Goal: Task Accomplishment & Management: Use online tool/utility

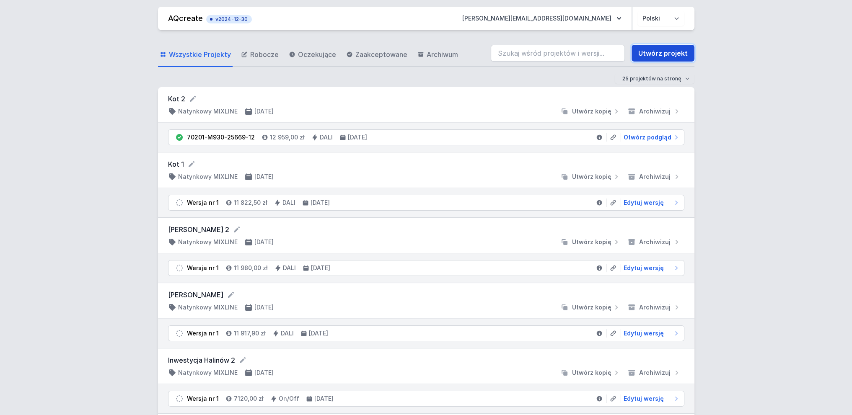
click at [660, 55] on link "Utwórz projekt" at bounding box center [663, 53] width 63 height 17
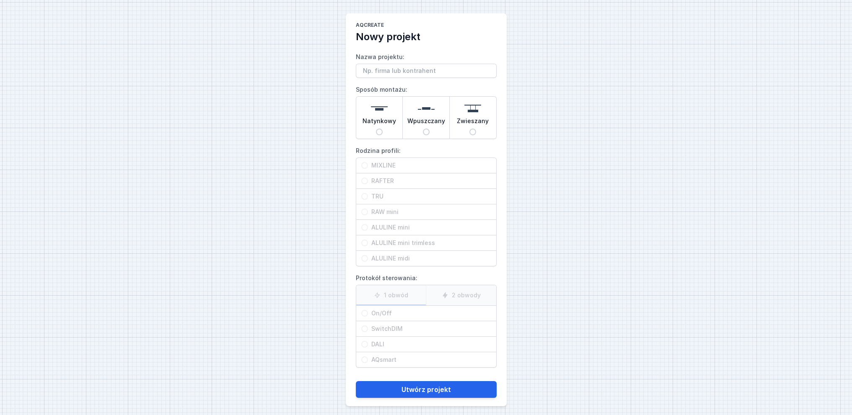
click at [426, 131] on input "Wpuszczany" at bounding box center [426, 132] width 7 height 7
radio input "true"
click at [364, 164] on input "MIXLINE" at bounding box center [364, 165] width 7 height 7
radio input "true"
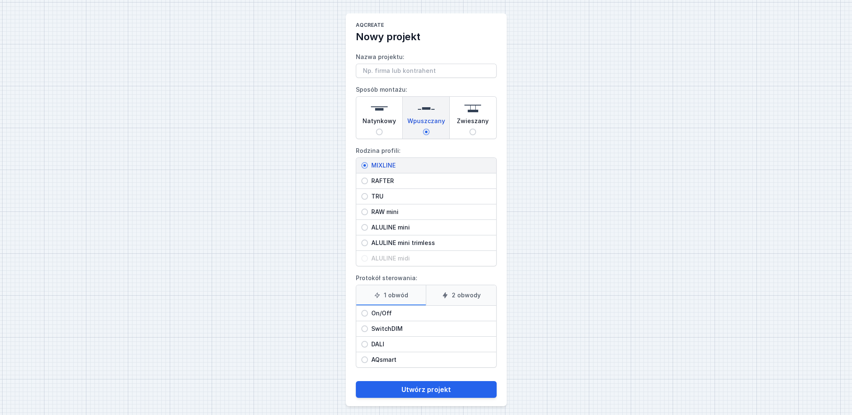
click at [392, 296] on label "1 obwód" at bounding box center [391, 296] width 70 height 20
click at [0, 0] on input "1 obwód" at bounding box center [0, 0] width 0 height 0
click at [364, 312] on input "On/Off" at bounding box center [364, 313] width 7 height 7
radio input "true"
click at [421, 387] on button "Utwórz projekt" at bounding box center [426, 390] width 141 height 17
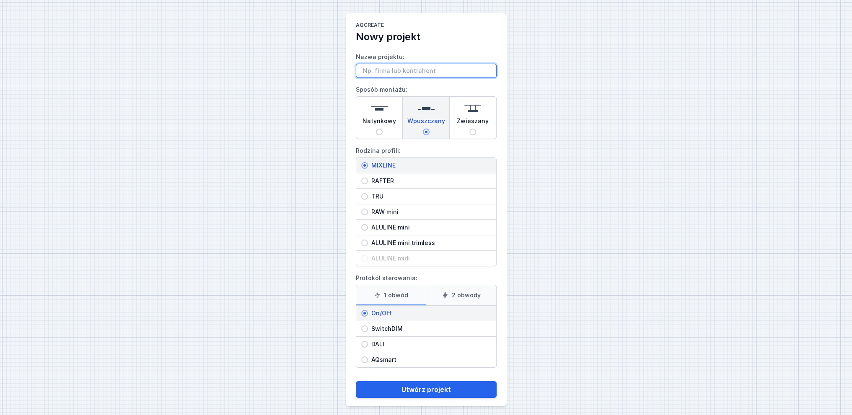
click at [369, 71] on input "Nazwa projektu:" at bounding box center [426, 71] width 141 height 14
type input "Mixline L 8x4"
click at [412, 391] on button "Utwórz projekt" at bounding box center [426, 390] width 141 height 17
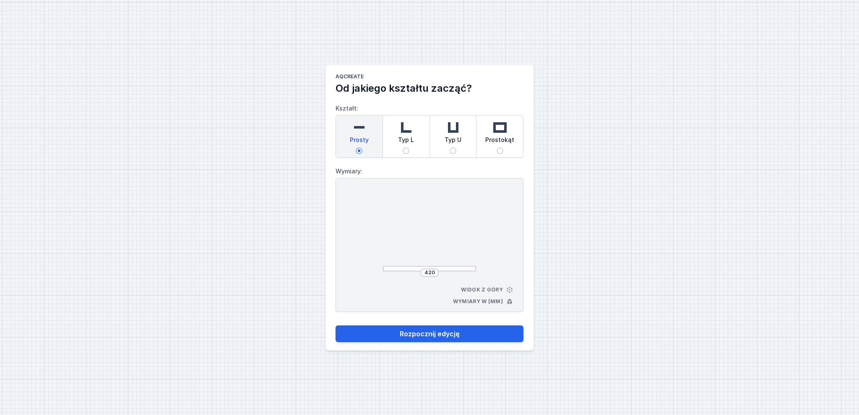
click at [406, 151] on input "Typ L" at bounding box center [405, 151] width 7 height 7
radio input "true"
click at [401, 231] on input "440" at bounding box center [394, 232] width 13 height 7
type input "4"
type input "8000"
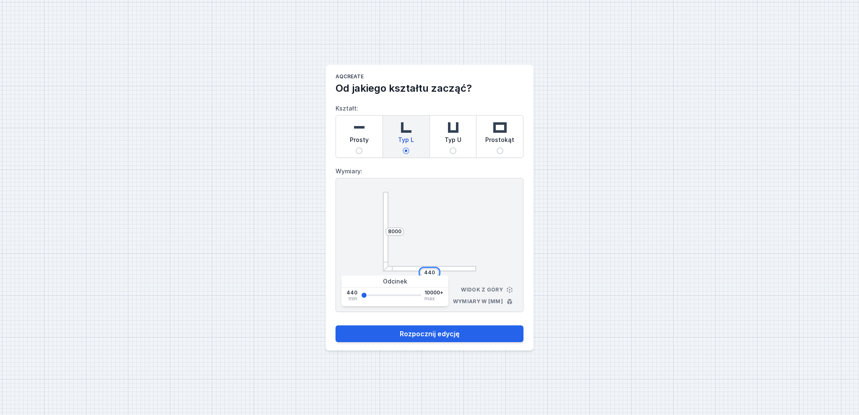
click at [434, 274] on input "440" at bounding box center [429, 273] width 13 height 7
type input "4000"
click at [611, 325] on div "AQcreate Od jakiego kształtu zacząć? Kształt: Prosty Typ L Typ U Prostokąt Wymi…" at bounding box center [429, 207] width 859 height 415
click at [445, 338] on button "Rozpocznij edycję" at bounding box center [429, 334] width 188 height 17
select select "3000"
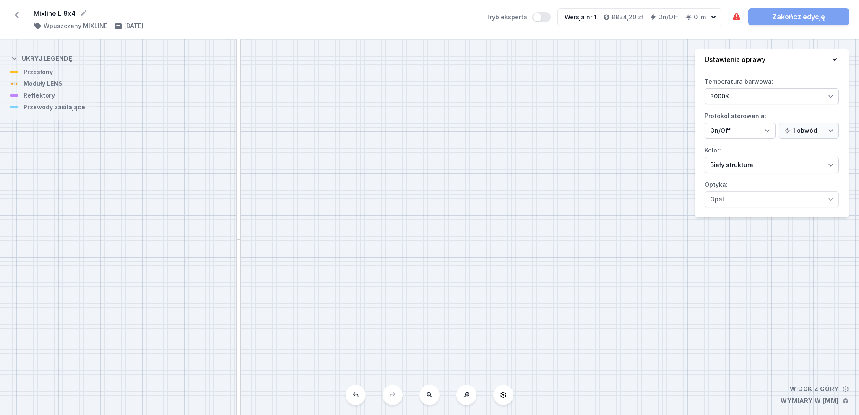
drag, startPoint x: 406, startPoint y: 139, endPoint x: 418, endPoint y: 358, distance: 219.6
click at [421, 371] on div "S2 4000 S1 8000" at bounding box center [429, 227] width 859 height 376
drag, startPoint x: 357, startPoint y: 121, endPoint x: 359, endPoint y: 135, distance: 14.0
click at [359, 135] on div "S2 4000 S1 8000" at bounding box center [429, 227] width 859 height 376
click at [545, 18] on button "Tryb eksperta" at bounding box center [541, 17] width 18 height 10
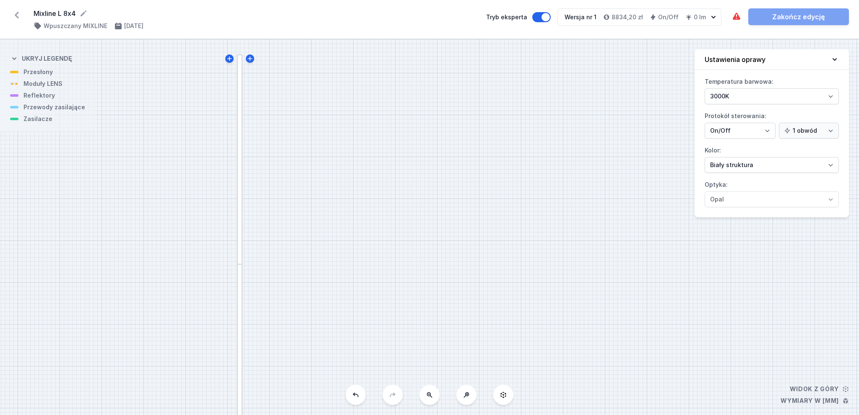
click at [240, 196] on div at bounding box center [239, 160] width 5 height 210
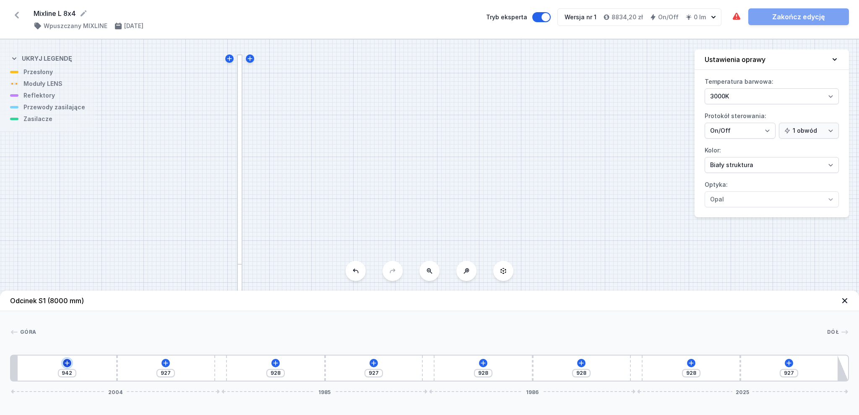
click at [66, 364] on icon at bounding box center [67, 363] width 5 height 5
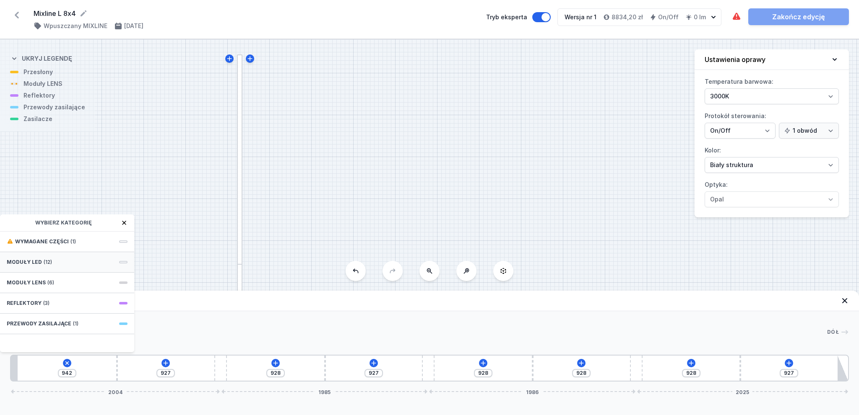
click at [29, 263] on span "Moduły LED" at bounding box center [24, 262] width 35 height 7
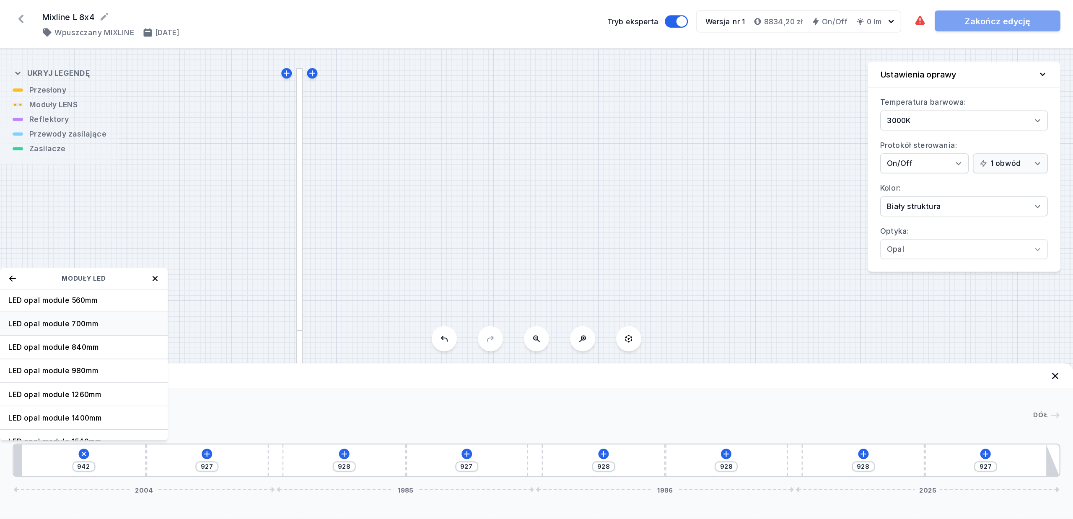
scroll to position [70, 0]
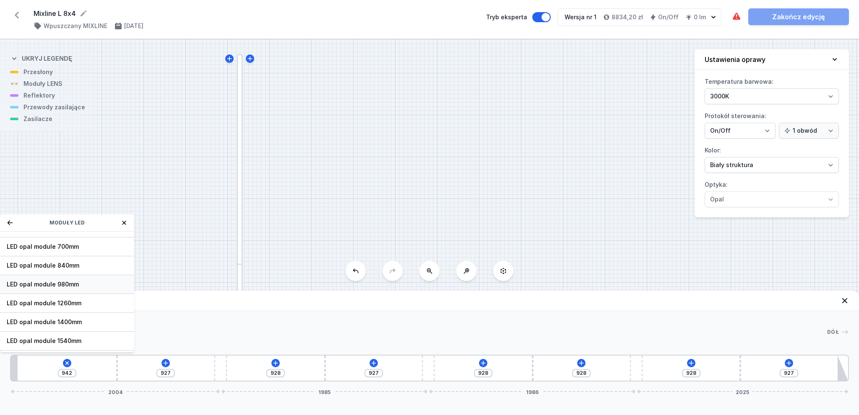
click at [57, 285] on span "LED opal module 980mm" at bounding box center [67, 284] width 121 height 8
type input "7"
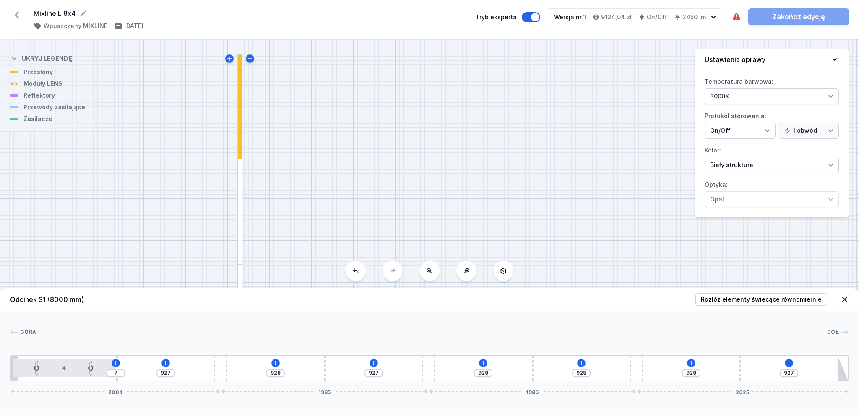
drag, startPoint x: 240, startPoint y: 134, endPoint x: 236, endPoint y: 160, distance: 26.6
click at [237, 160] on div at bounding box center [239, 160] width 5 height 210
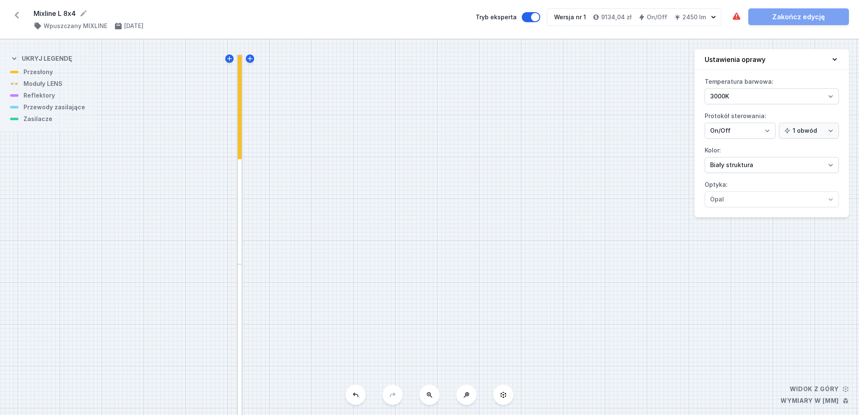
drag, startPoint x: 239, startPoint y: 150, endPoint x: 239, endPoint y: 179, distance: 29.3
click at [239, 179] on div at bounding box center [239, 160] width 5 height 210
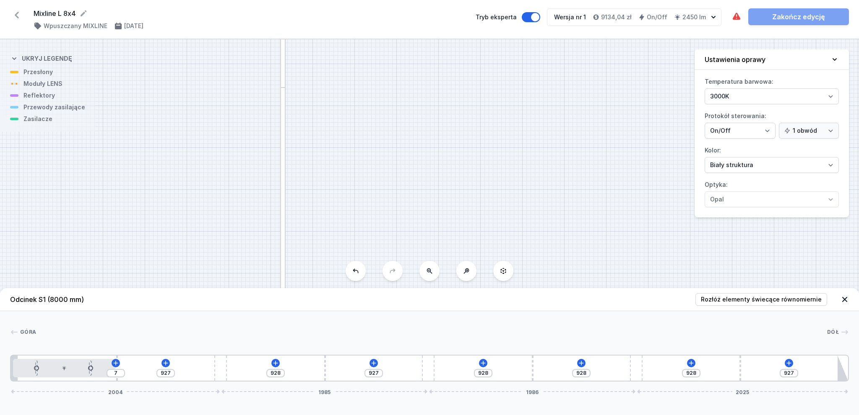
drag, startPoint x: 328, startPoint y: 230, endPoint x: 371, endPoint y: 53, distance: 182.4
click at [371, 53] on div "S2 4000 S1 8000" at bounding box center [429, 227] width 859 height 376
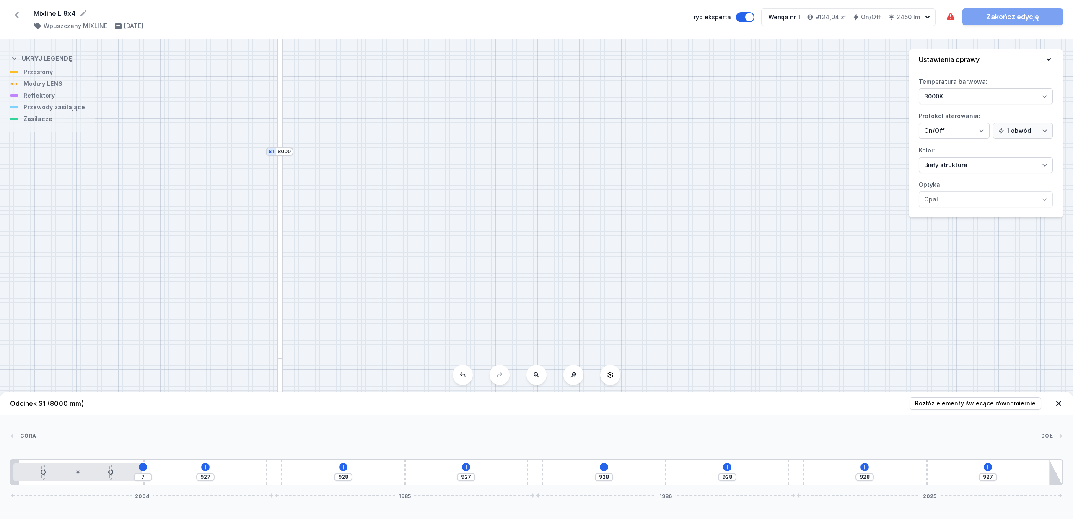
drag, startPoint x: 585, startPoint y: 305, endPoint x: 463, endPoint y: 78, distance: 258.3
click at [463, 78] on div "S2 4000 S1 8000" at bounding box center [536, 279] width 1073 height 480
drag, startPoint x: 563, startPoint y: 300, endPoint x: 704, endPoint y: 345, distance: 147.4
click at [707, 345] on div "S2 4000 S1 8000" at bounding box center [536, 279] width 1073 height 480
drag, startPoint x: 551, startPoint y: 174, endPoint x: 586, endPoint y: 347, distance: 176.8
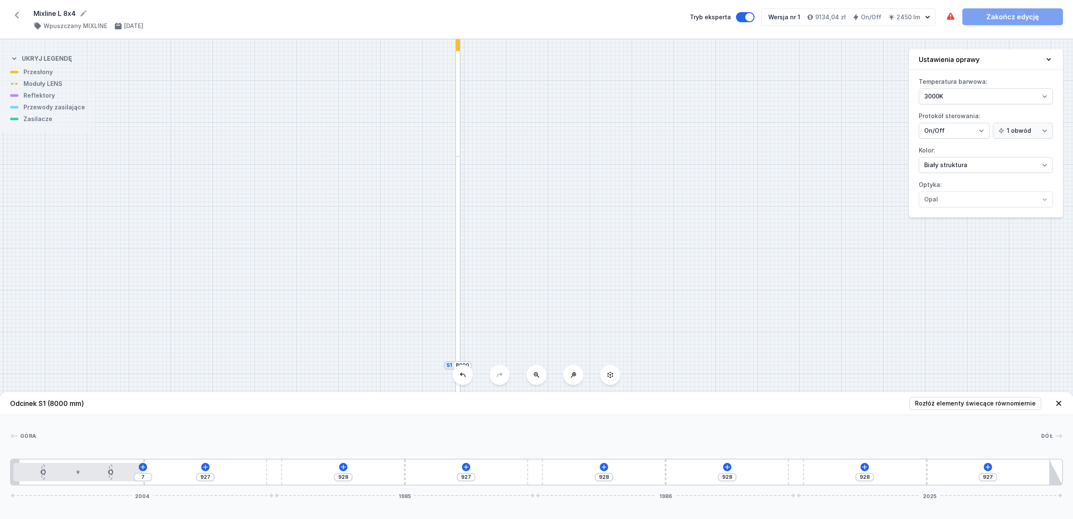
click at [586, 347] on div "S2 4000 S1 8000" at bounding box center [536, 279] width 1073 height 480
click at [467, 415] on icon at bounding box center [466, 467] width 5 height 5
click at [427, 366] on span "Moduły LED" at bounding box center [423, 366] width 35 height 7
click at [439, 370] on span "LED opal module 980mm" at bounding box center [466, 371] width 121 height 8
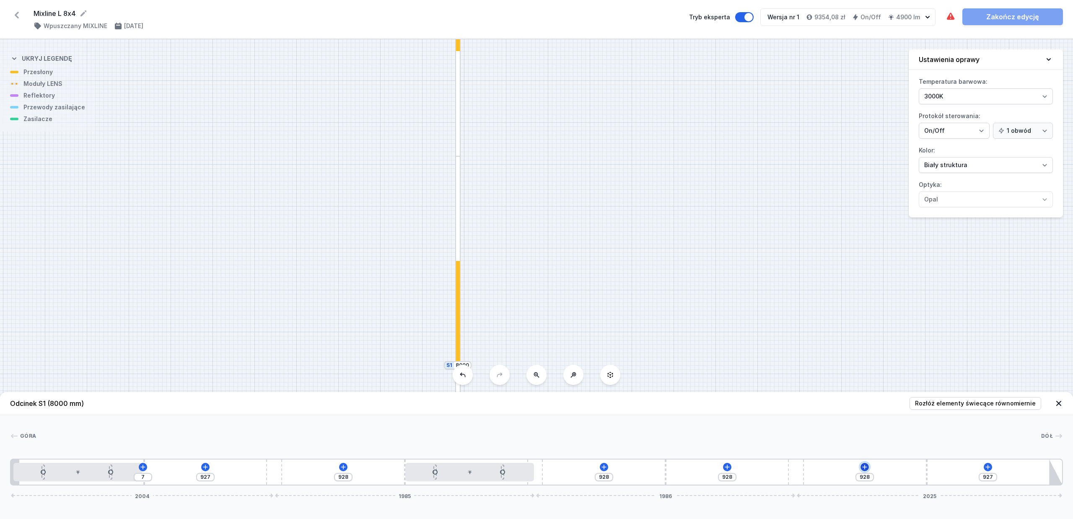
click at [852, 415] on icon at bounding box center [865, 467] width 7 height 7
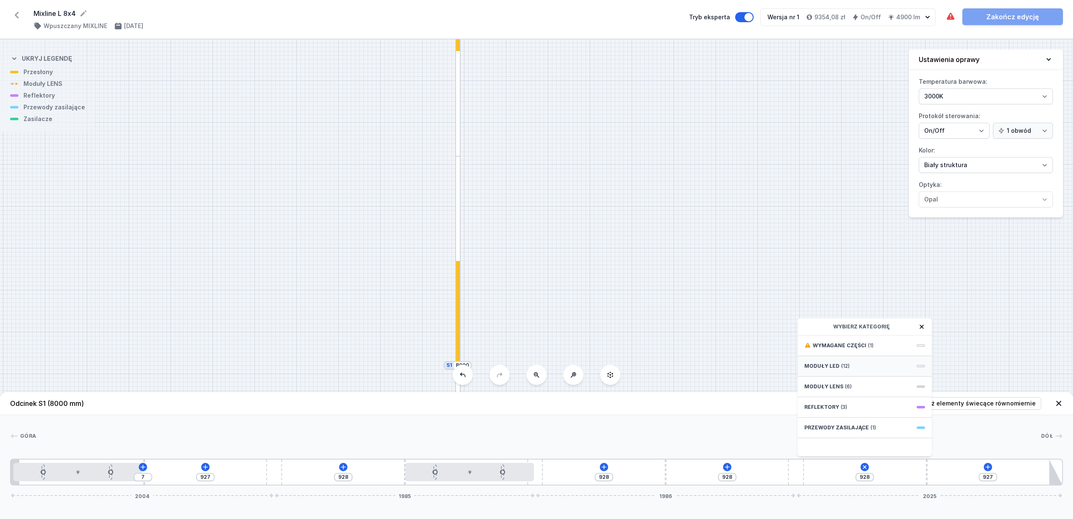
click at [837, 366] on span "Moduły LED" at bounding box center [822, 366] width 35 height 7
click at [840, 373] on span "LED opal module 980mm" at bounding box center [865, 371] width 121 height 8
type input "7"
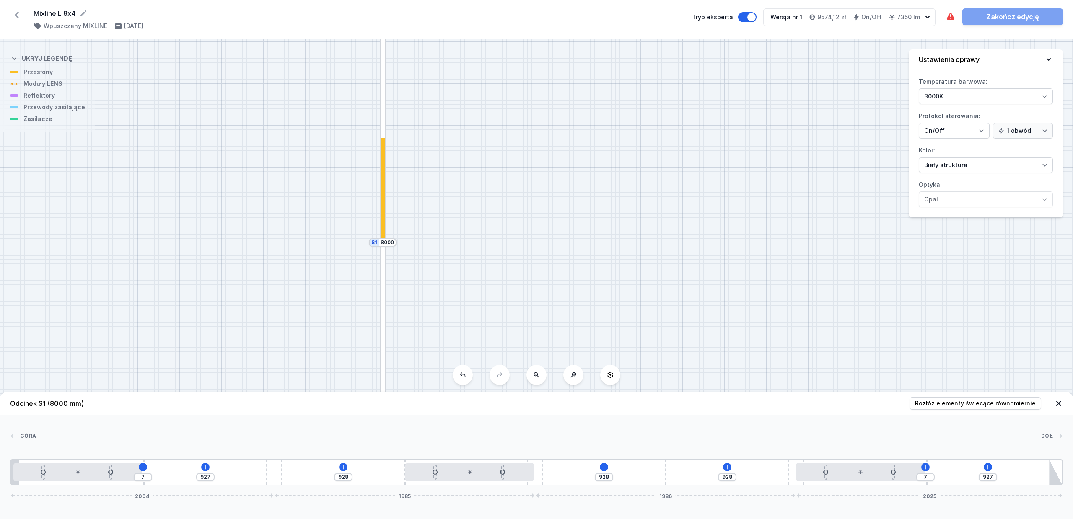
drag, startPoint x: 724, startPoint y: 320, endPoint x: 555, endPoint y: 98, distance: 278.9
click at [555, 98] on div "S2 4000 S1 8000" at bounding box center [536, 279] width 1073 height 480
drag, startPoint x: 636, startPoint y: 273, endPoint x: 601, endPoint y: 106, distance: 170.1
click at [601, 111] on div "S2 4000 S1 8000" at bounding box center [536, 279] width 1073 height 480
drag, startPoint x: 567, startPoint y: 239, endPoint x: 569, endPoint y: 181, distance: 58.3
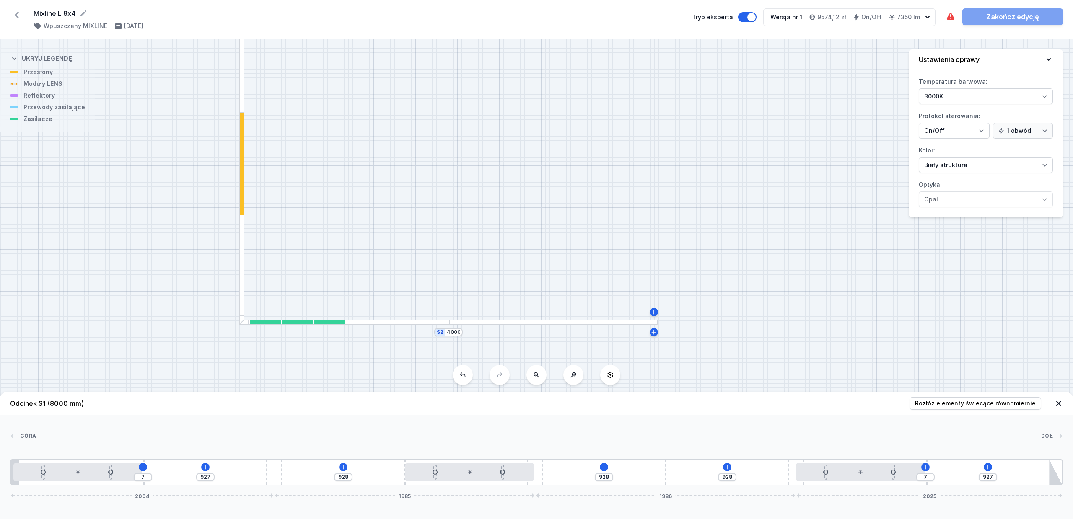
click at [569, 177] on div "S2 4000 S1 8000" at bounding box center [536, 279] width 1073 height 480
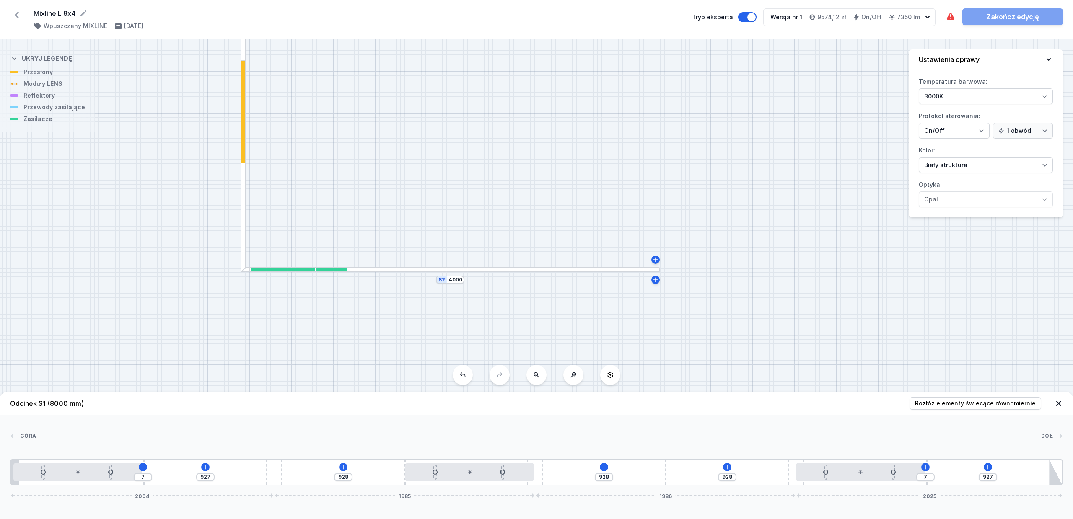
click at [553, 270] on div at bounding box center [555, 269] width 209 height 5
type input "935"
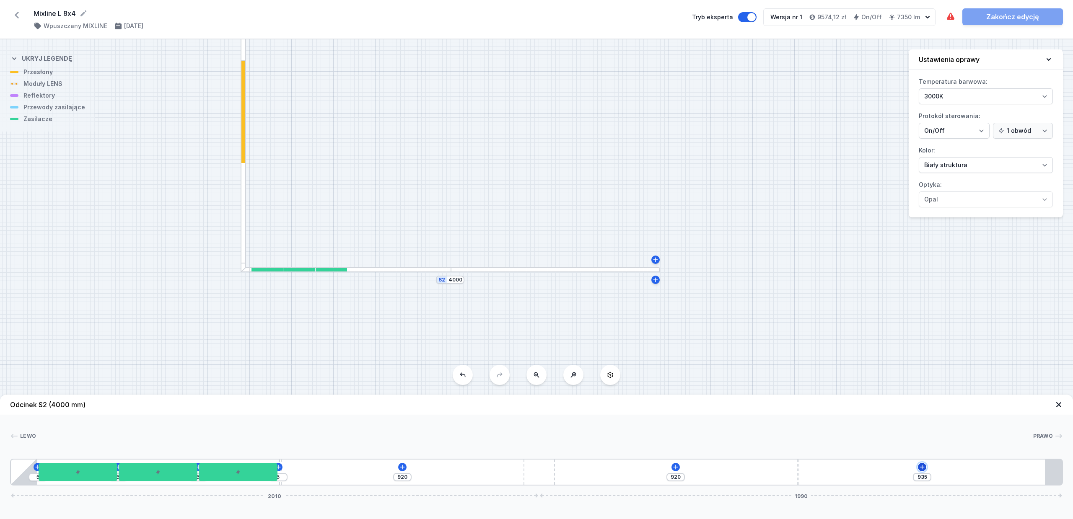
click at [852, 415] on icon at bounding box center [922, 467] width 5 height 5
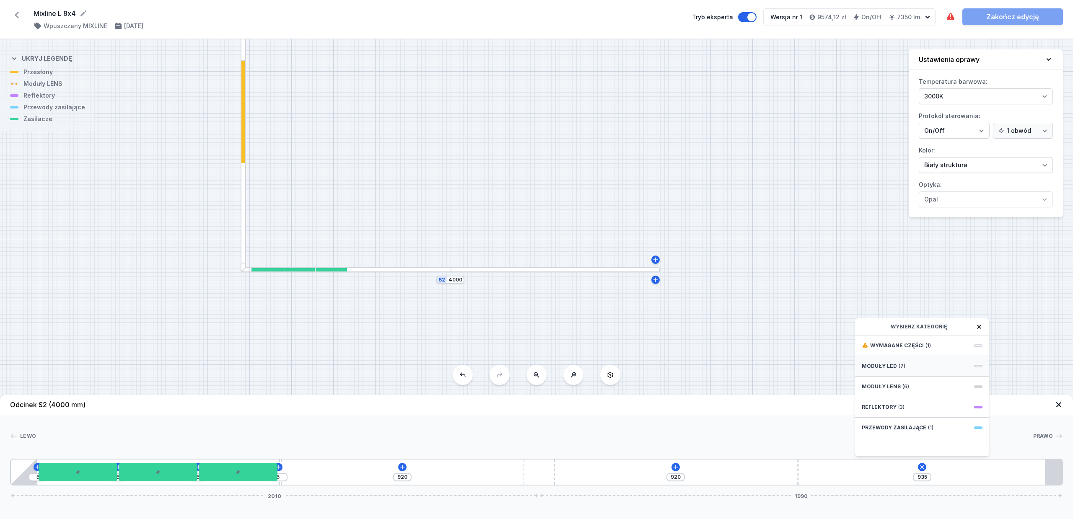
click at [852, 367] on span "Moduły LED" at bounding box center [879, 366] width 35 height 7
click at [852, 373] on span "LED opal module 980mm" at bounding box center [922, 371] width 121 height 8
type input "310"
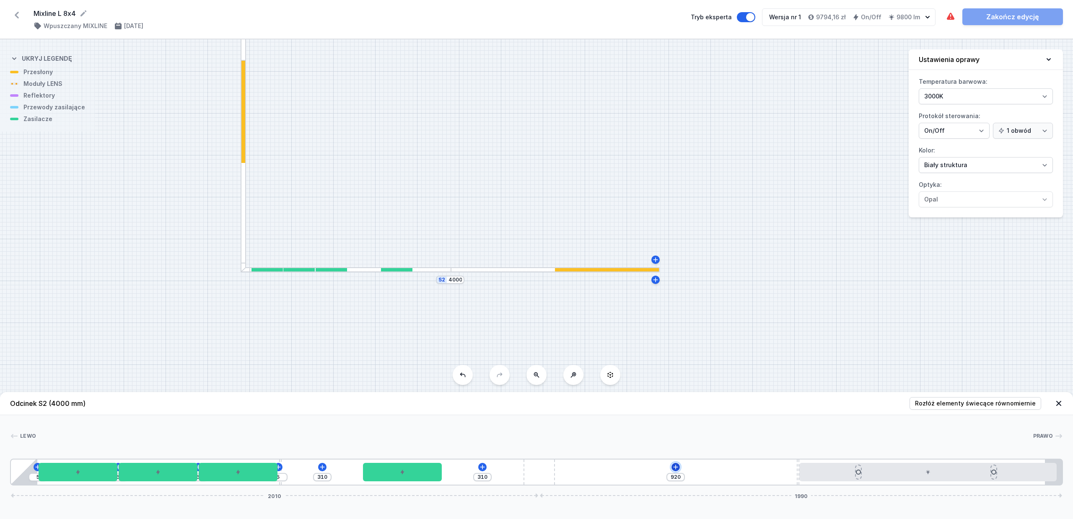
click at [677, 415] on icon at bounding box center [676, 467] width 7 height 7
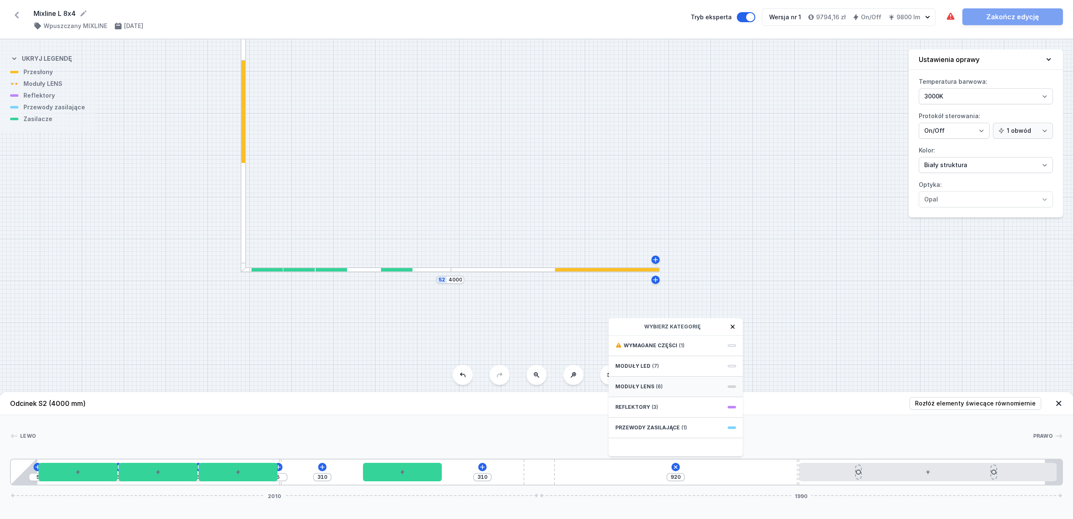
click at [647, 387] on span "Moduły LENS" at bounding box center [634, 387] width 39 height 7
click at [677, 415] on icon at bounding box center [676, 468] width 10 height 10
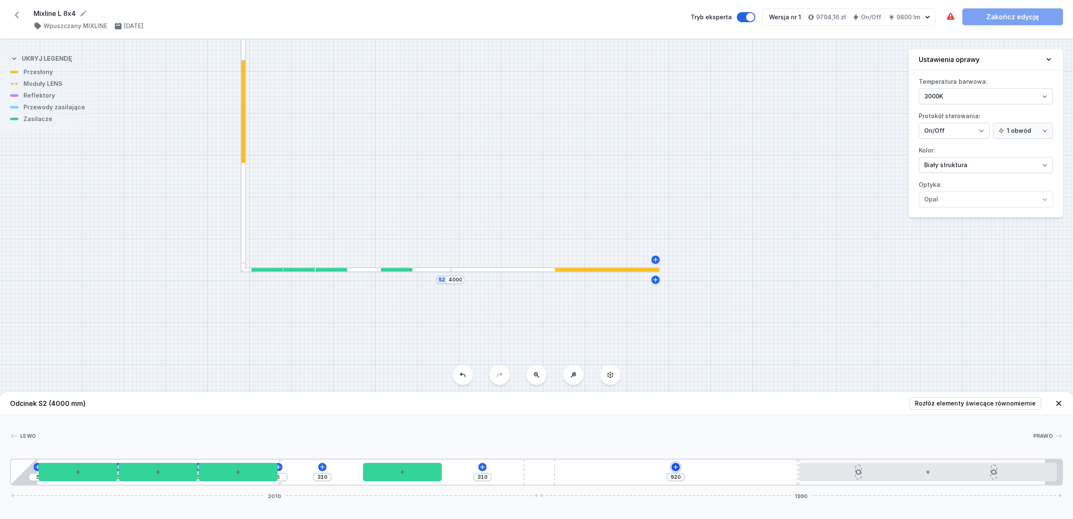
click at [677, 415] on icon at bounding box center [676, 467] width 7 height 7
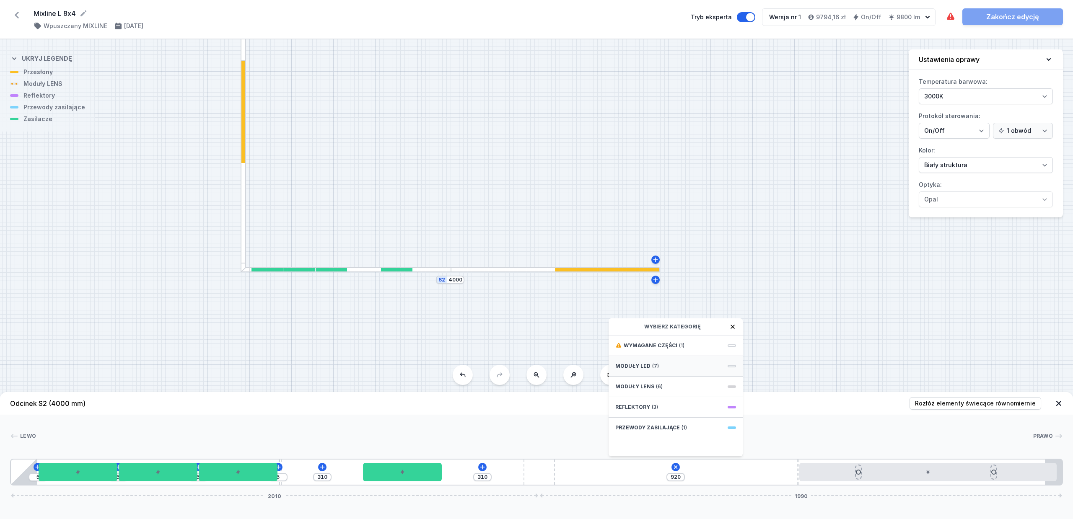
click at [641, 367] on span "Moduły LED" at bounding box center [632, 366] width 35 height 7
click at [673, 369] on span "LED opal module 980mm" at bounding box center [675, 371] width 121 height 8
type input "5"
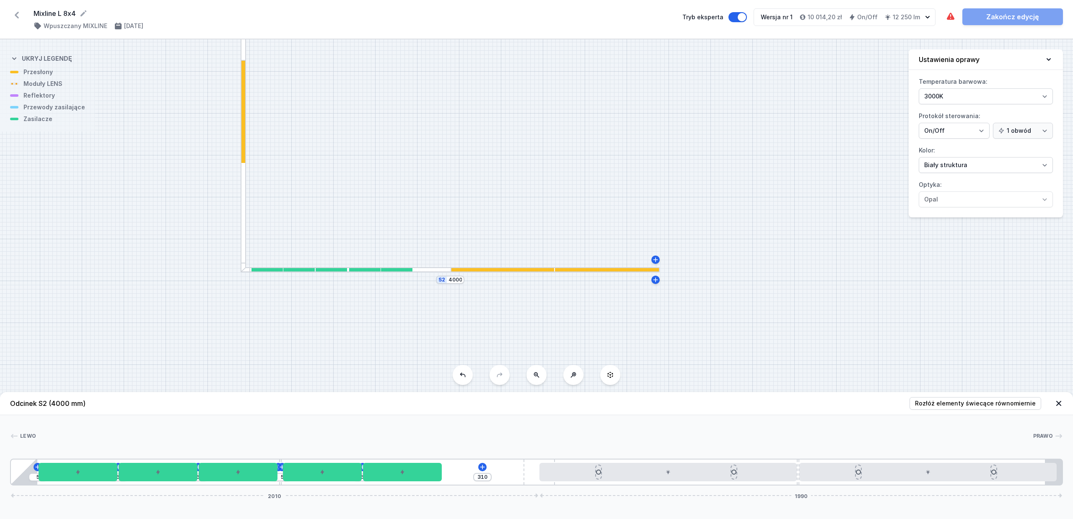
click at [781, 293] on div "S2 4000 S1 8000" at bounding box center [536, 279] width 1073 height 480
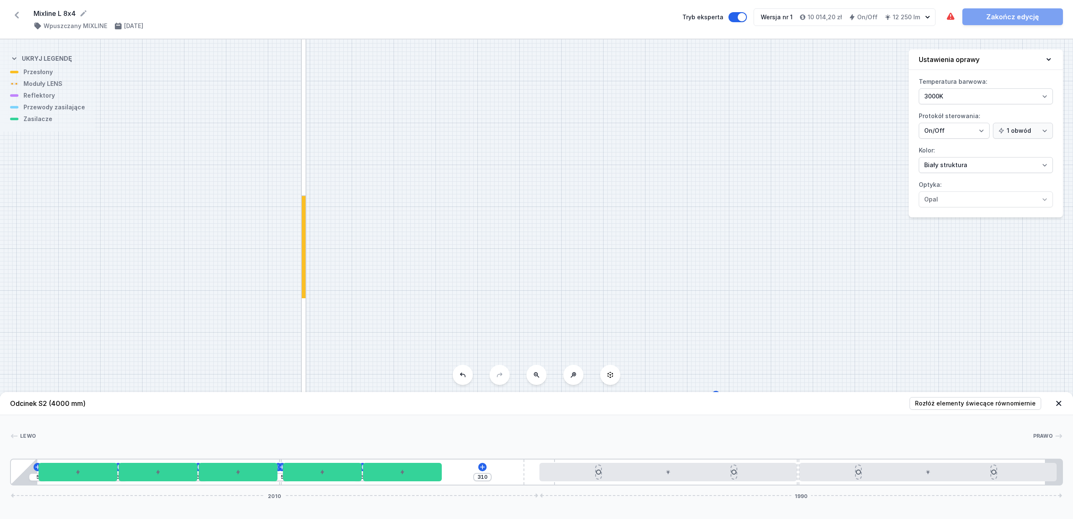
drag, startPoint x: 613, startPoint y: 151, endPoint x: 680, endPoint y: 306, distance: 169.3
click at [680, 306] on div "S2 4000 S1 8000" at bounding box center [536, 279] width 1073 height 480
drag, startPoint x: 608, startPoint y: 119, endPoint x: 668, endPoint y: 316, distance: 205.4
click at [668, 316] on div "S2 4000 S1 8000" at bounding box center [536, 279] width 1073 height 480
drag, startPoint x: 586, startPoint y: 115, endPoint x: 614, endPoint y: 286, distance: 172.9
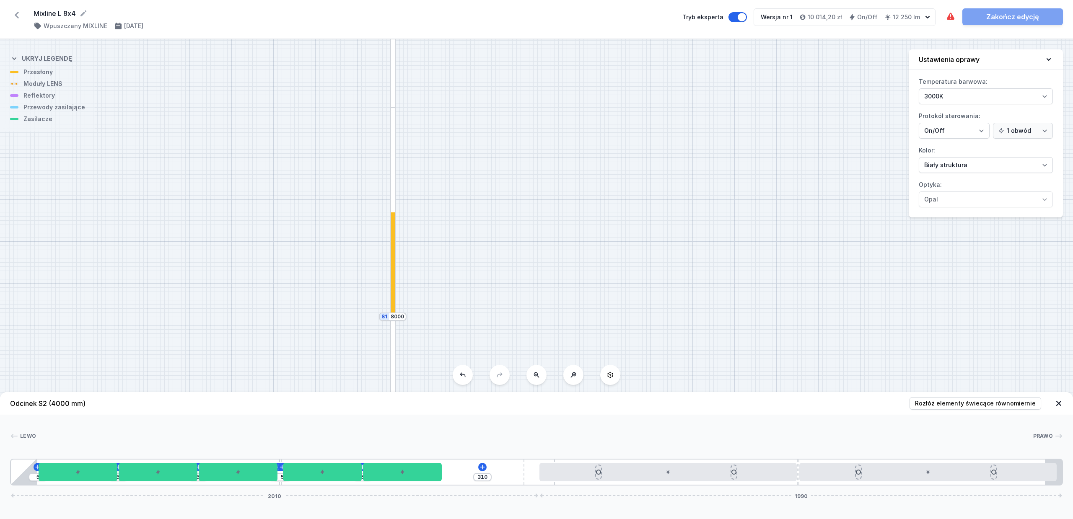
click at [615, 286] on div "S2 4000 S1 8000" at bounding box center [536, 279] width 1073 height 480
drag, startPoint x: 549, startPoint y: 115, endPoint x: 582, endPoint y: 255, distance: 144.3
click at [582, 255] on div "S2 4000 S1 8000" at bounding box center [536, 279] width 1073 height 480
click at [433, 229] on div at bounding box center [433, 202] width 5 height 210
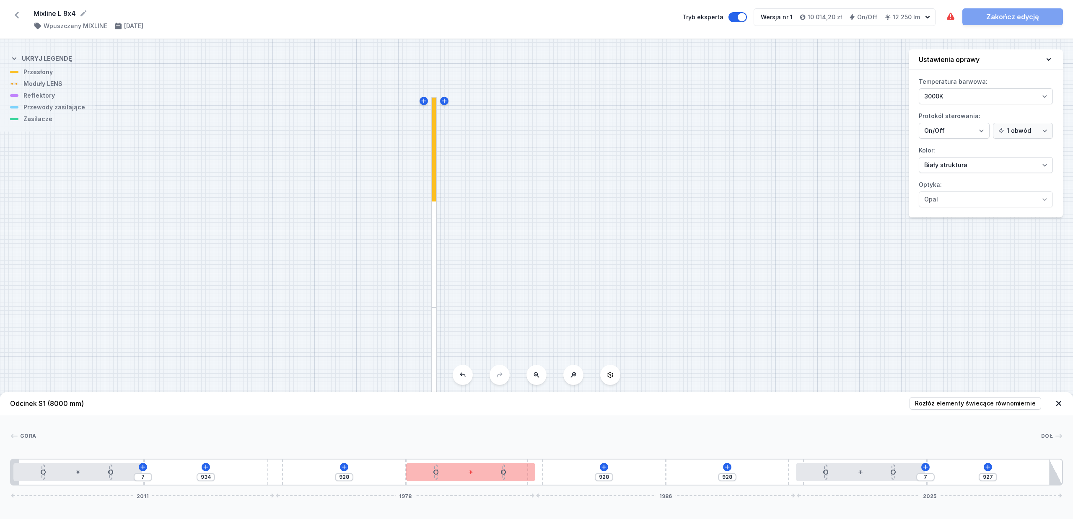
drag, startPoint x: 278, startPoint y: 472, endPoint x: 326, endPoint y: 474, distance: 48.3
click at [326, 415] on div "7 934 928 928 928 7 927 2011 1978 1986 2025" at bounding box center [536, 472] width 1053 height 27
type input "825"
type input "49"
type input "821"
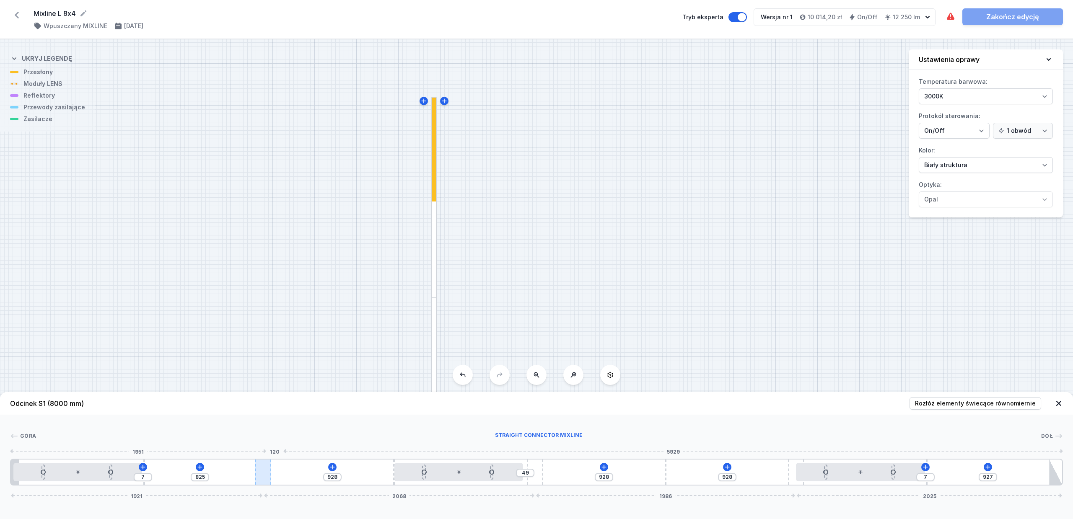
type input "53"
type input "818"
type input "56"
drag, startPoint x: 272, startPoint y: 472, endPoint x: 267, endPoint y: 471, distance: 5.1
click at [267, 415] on div at bounding box center [260, 472] width 16 height 25
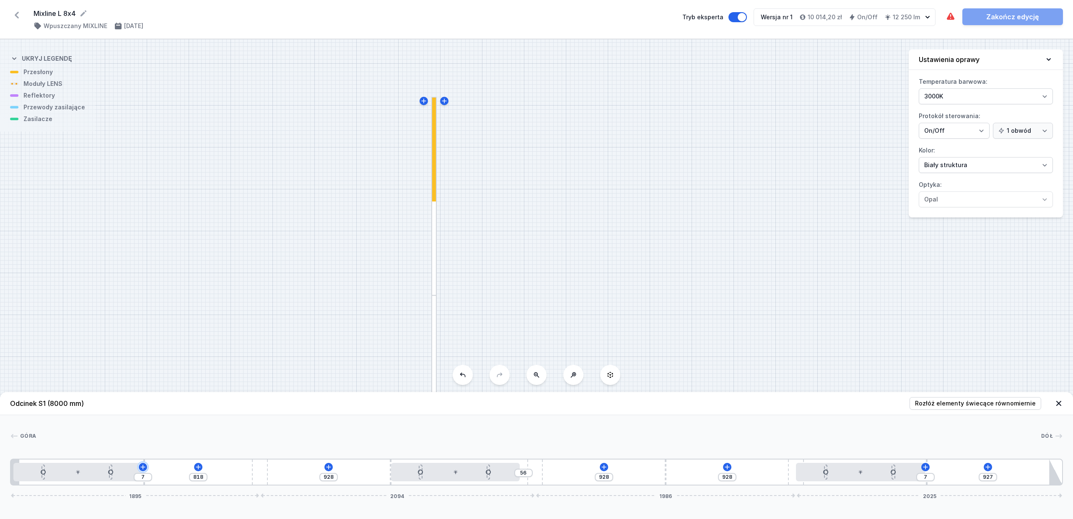
drag, startPoint x: 145, startPoint y: 463, endPoint x: 168, endPoint y: 464, distance: 22.6
click at [168, 415] on div "7 818 928 56 928 928 7 927 1895 2094 1986 2025" at bounding box center [536, 472] width 1053 height 27
type input "256"
type input "534"
type input "158"
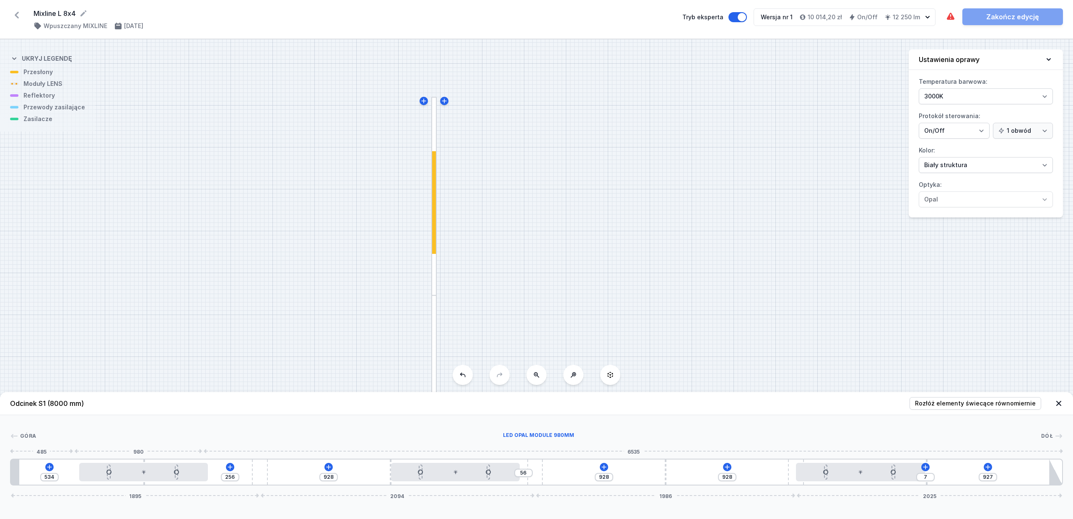
type input "632"
type input "129"
type input "661"
type input "123"
type input "667"
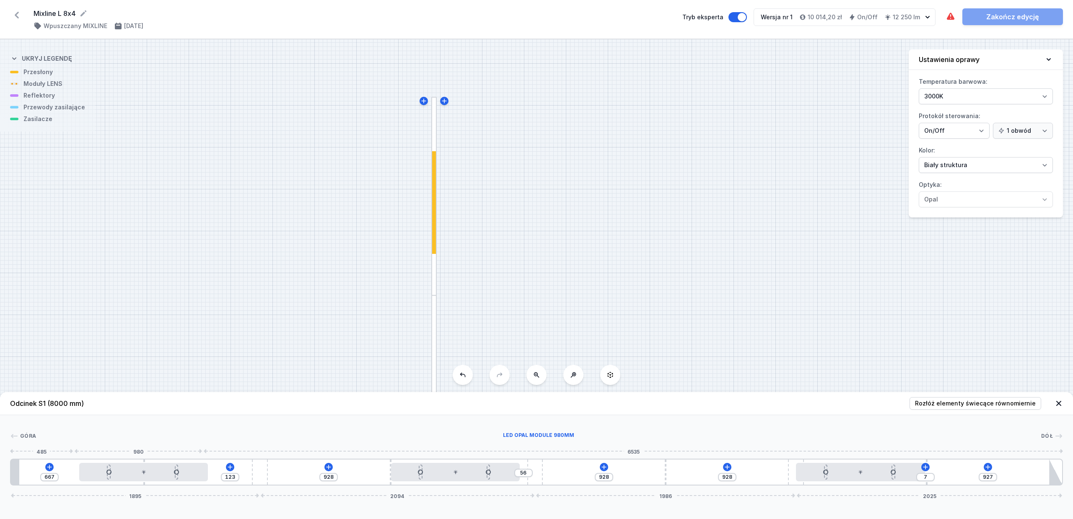
type input "113"
type input "677"
type input "110"
type input "680"
type input "101"
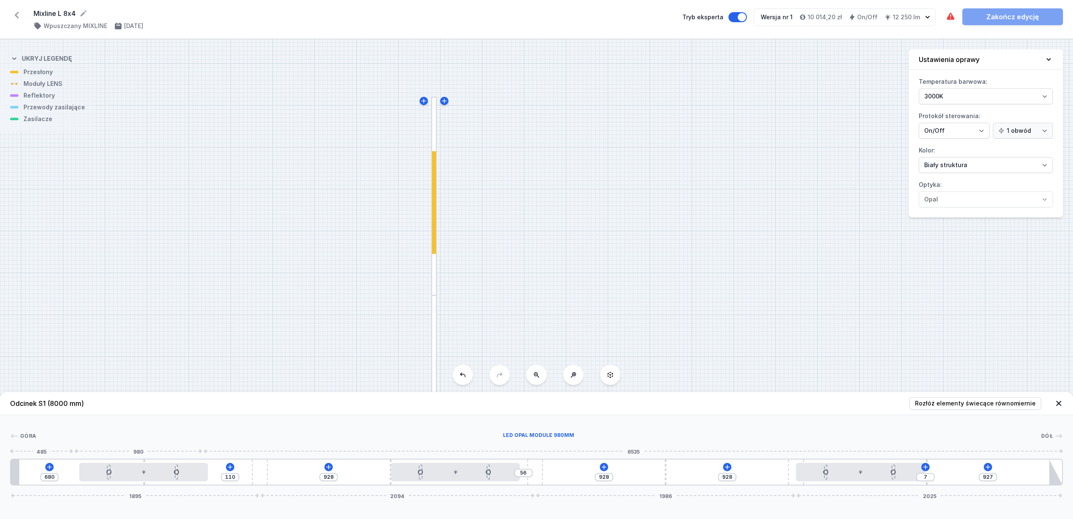
type input "689"
type input "95"
type input "695"
type input "91"
type input "699"
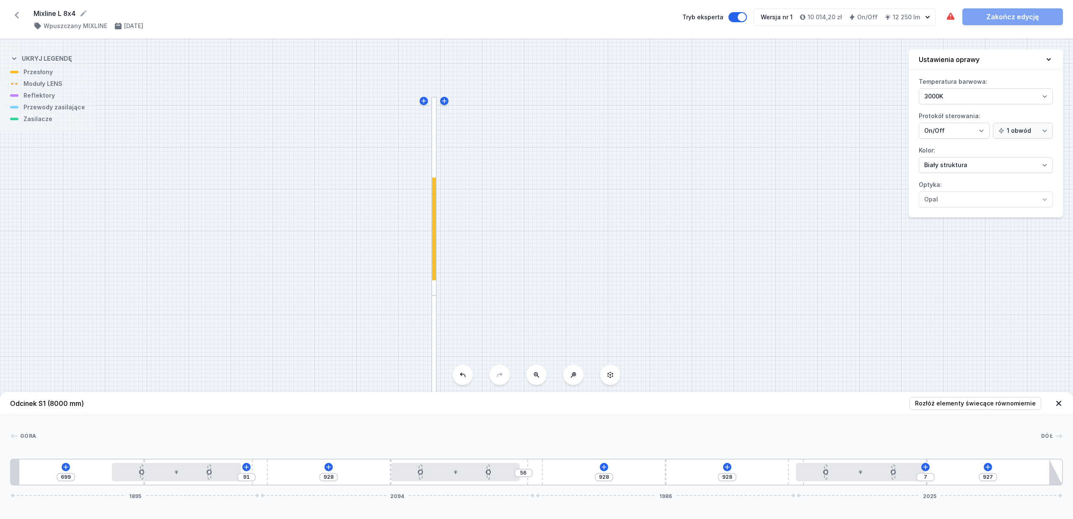
type input "85"
type input "705"
type input "66"
drag, startPoint x: 101, startPoint y: 476, endPoint x: 233, endPoint y: 488, distance: 131.7
click at [73, 415] on icon at bounding box center [75, 467] width 7 height 7
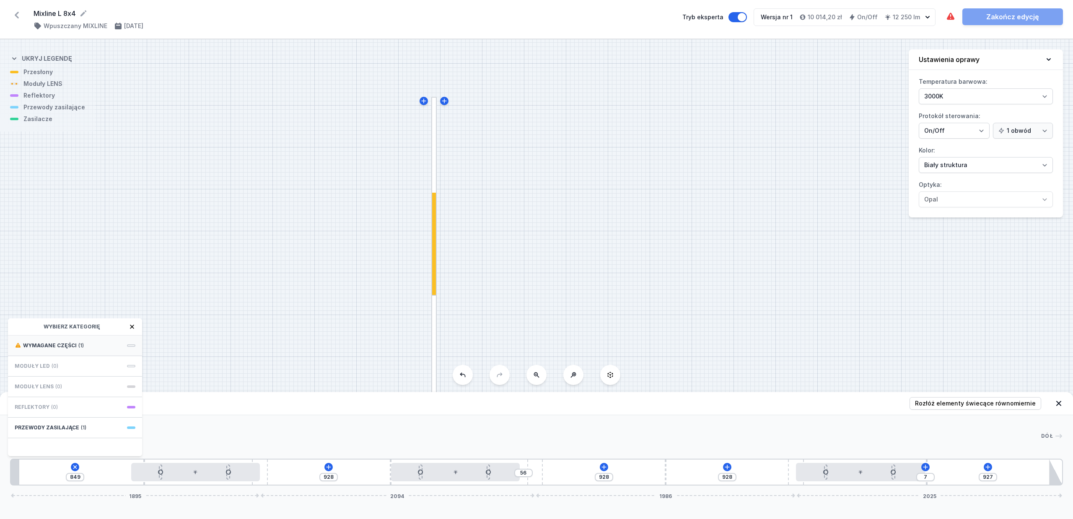
click at [62, 343] on span "Wymagane części" at bounding box center [50, 346] width 54 height 7
click at [62, 345] on span "Hole for power supply cable" at bounding box center [75, 345] width 121 height 8
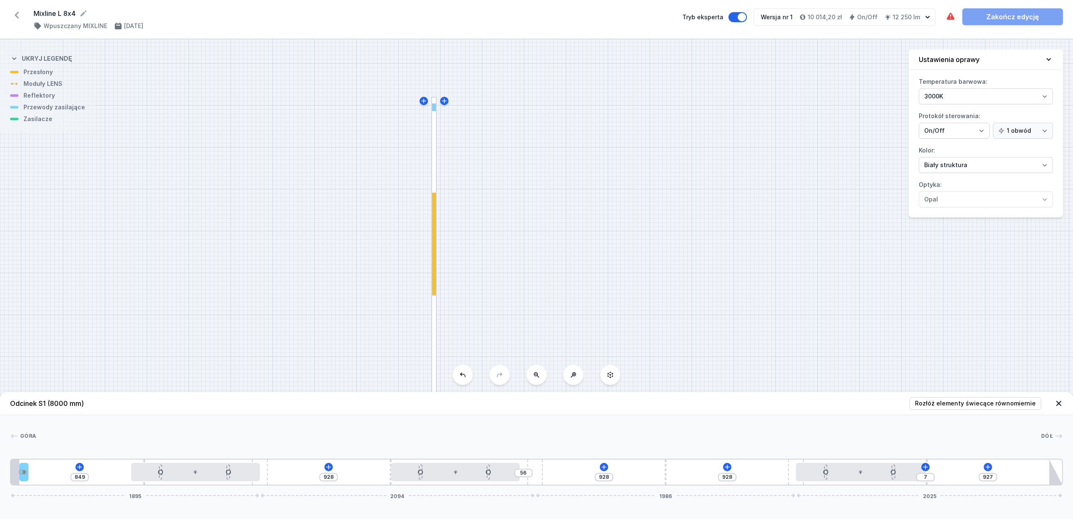
type input "779"
click at [434, 247] on div at bounding box center [434, 244] width 4 height 103
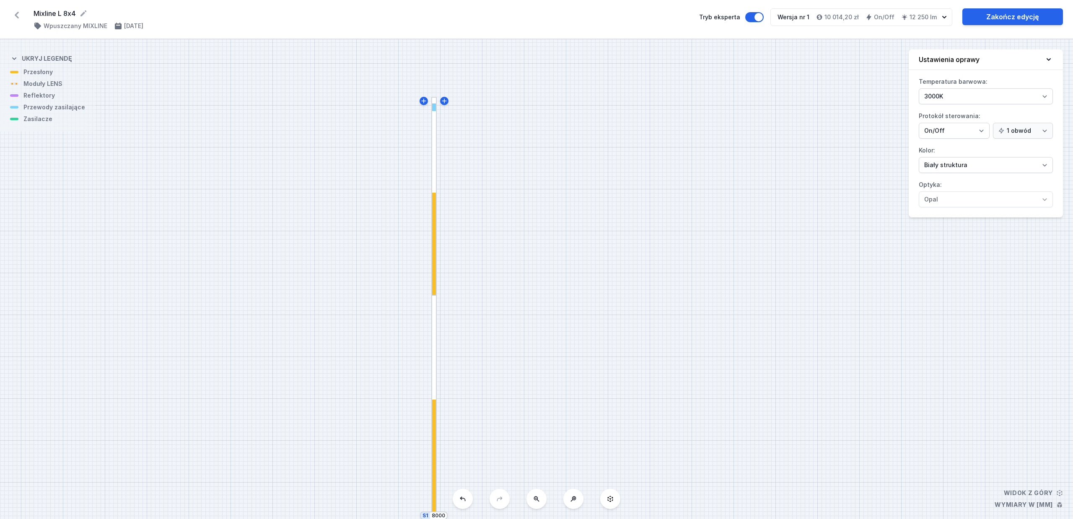
click at [434, 247] on div at bounding box center [434, 244] width 4 height 103
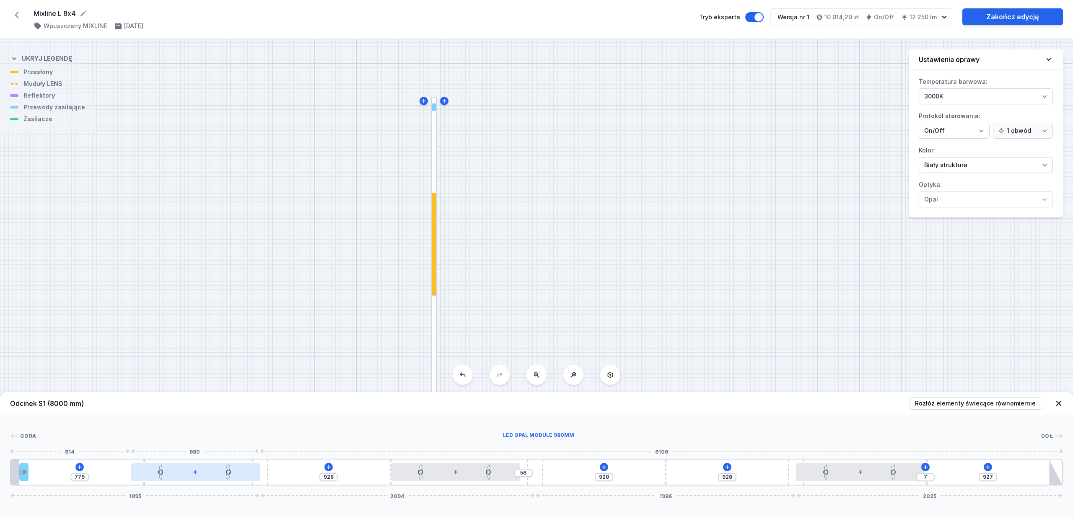
click at [191, 415] on div at bounding box center [195, 472] width 129 height 18
click at [434, 260] on div at bounding box center [434, 244] width 4 height 103
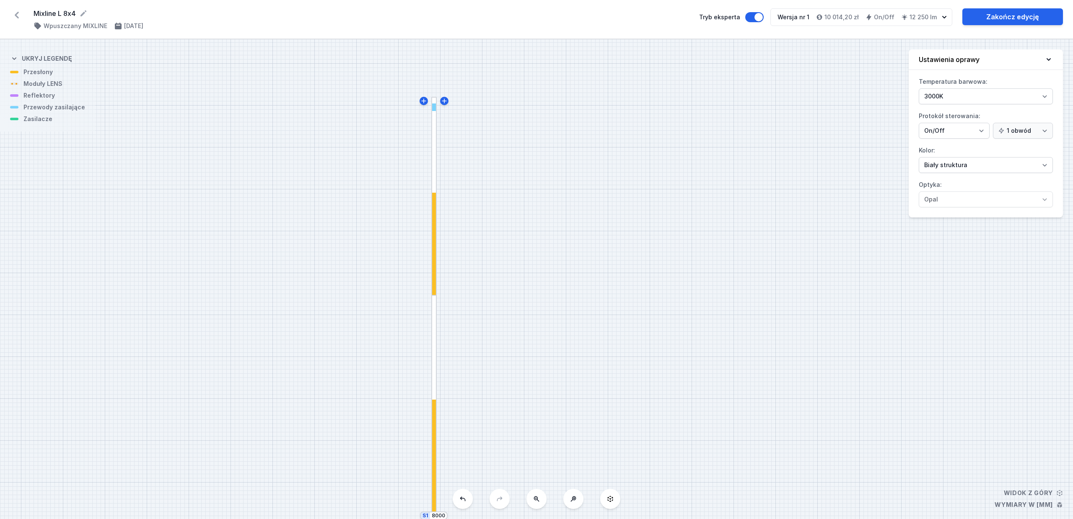
click at [433, 266] on div at bounding box center [434, 244] width 4 height 103
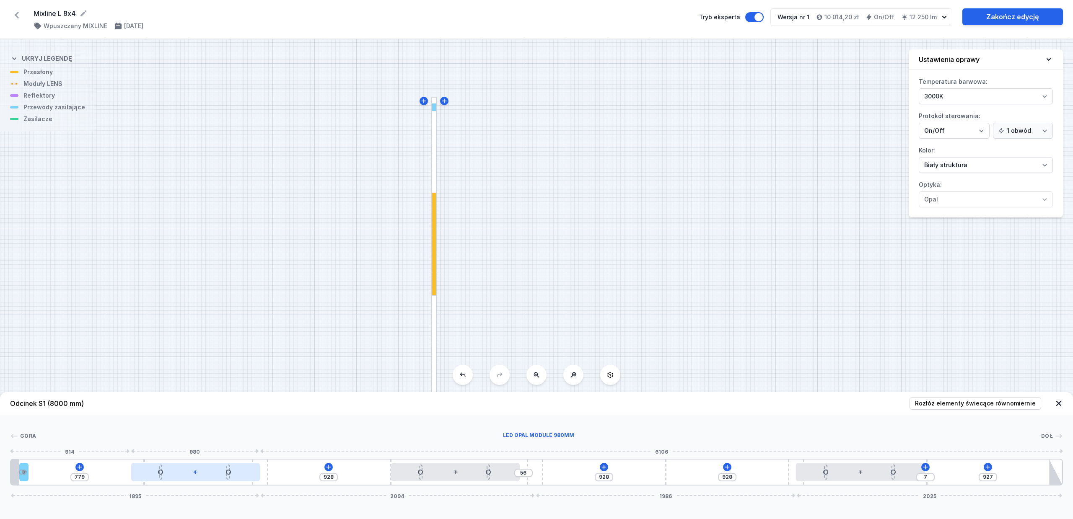
click at [202, 415] on div at bounding box center [195, 472] width 129 height 18
click at [217, 415] on icon at bounding box center [216, 448] width 7 height 7
click at [434, 236] on div at bounding box center [433, 196] width 5 height 199
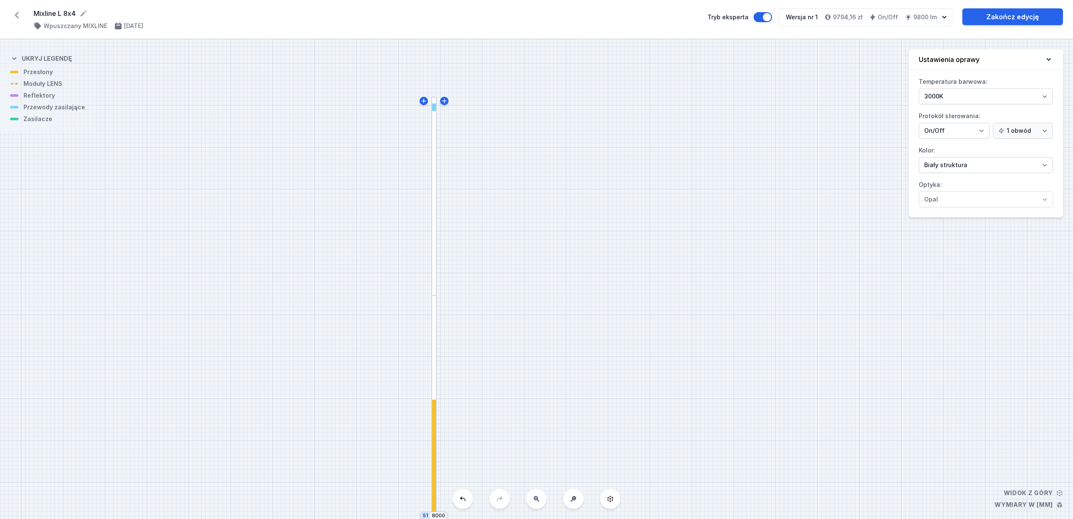
click at [434, 245] on div at bounding box center [433, 196] width 5 height 199
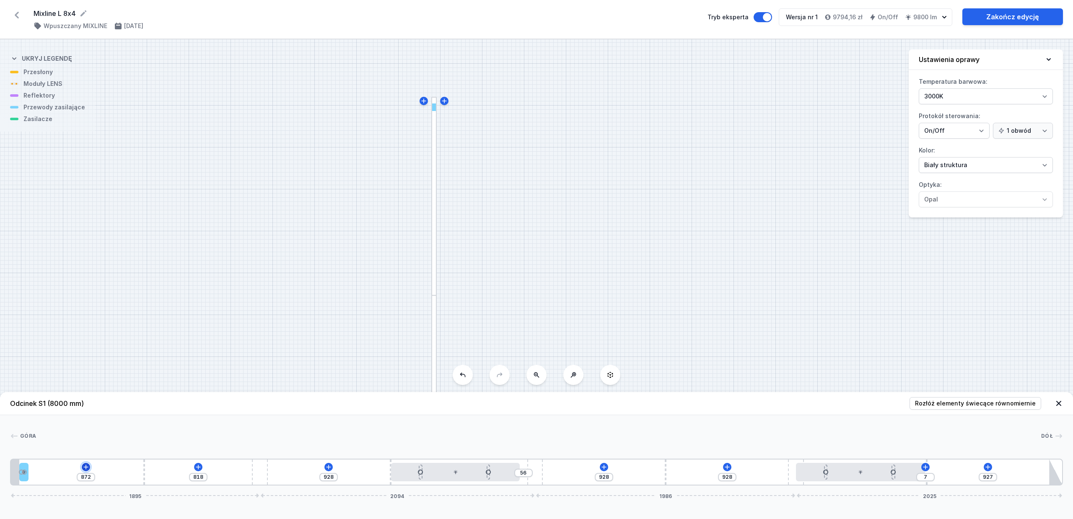
click at [87, 415] on icon at bounding box center [86, 467] width 7 height 7
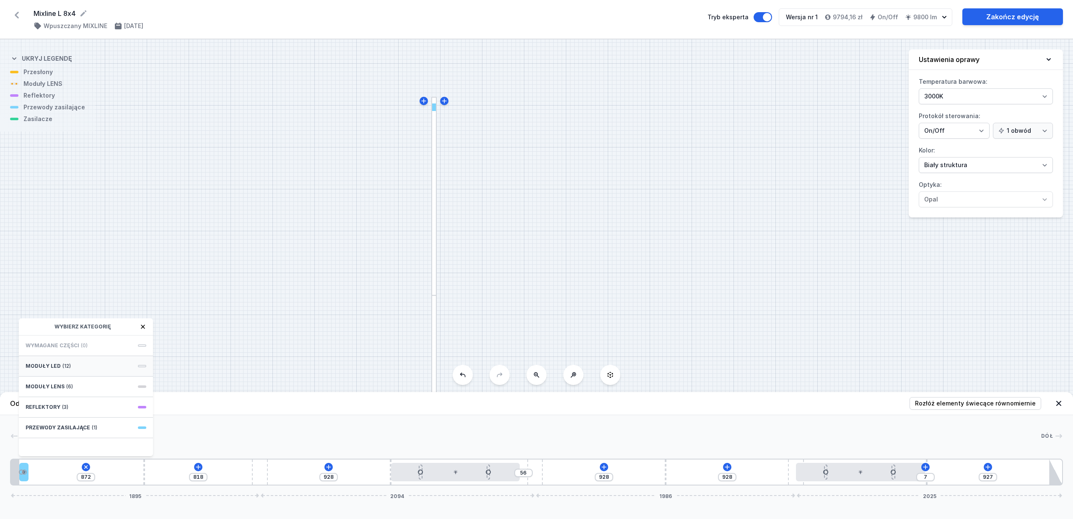
click at [62, 364] on span "(12)" at bounding box center [66, 366] width 8 height 7
click at [78, 367] on span "LED opal module 980mm" at bounding box center [86, 371] width 121 height 8
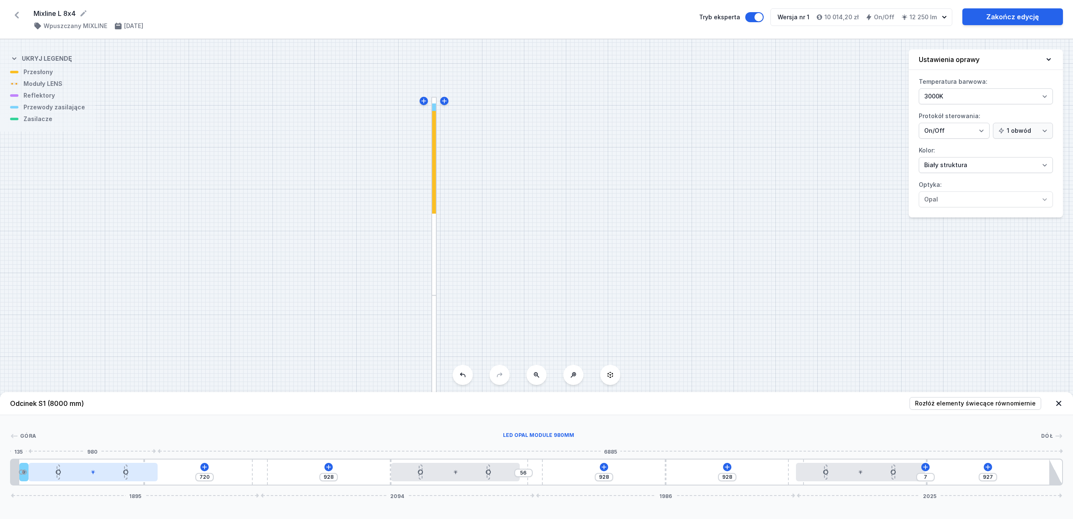
click at [102, 415] on div at bounding box center [93, 472] width 129 height 18
click at [112, 415] on icon at bounding box center [114, 448] width 5 height 5
type input "818"
click at [434, 208] on div at bounding box center [433, 196] width 5 height 199
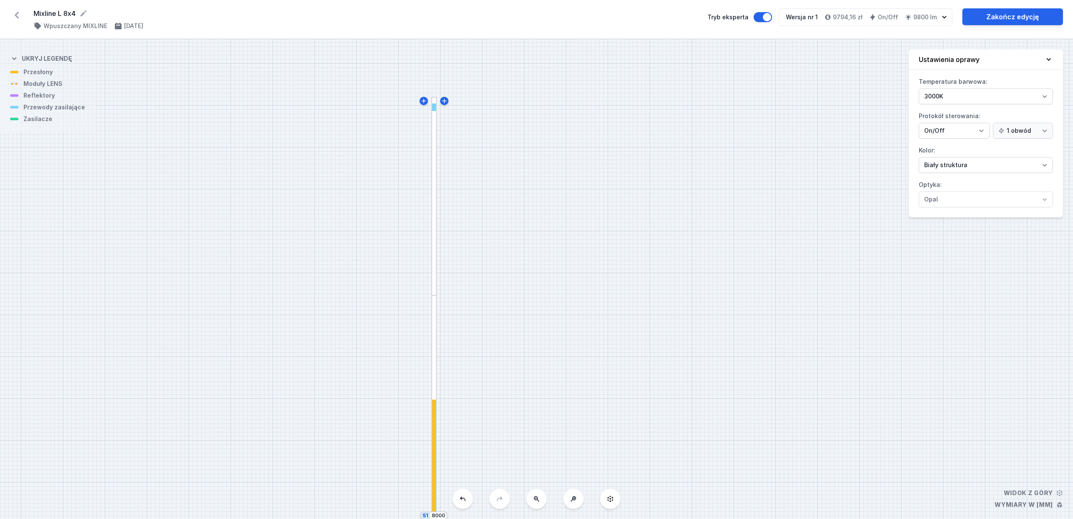
click at [434, 208] on div at bounding box center [433, 196] width 5 height 199
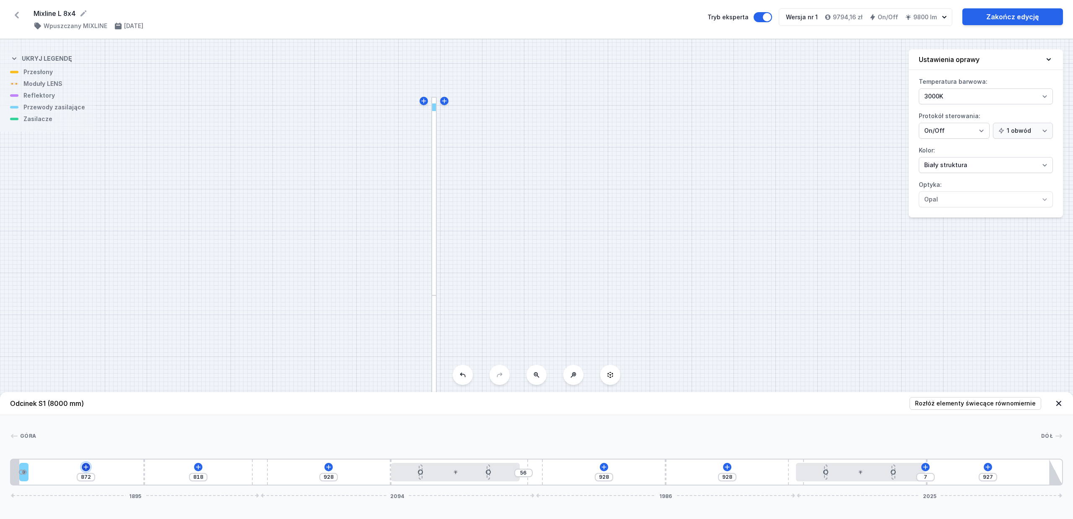
click at [86, 415] on icon at bounding box center [86, 467] width 7 height 7
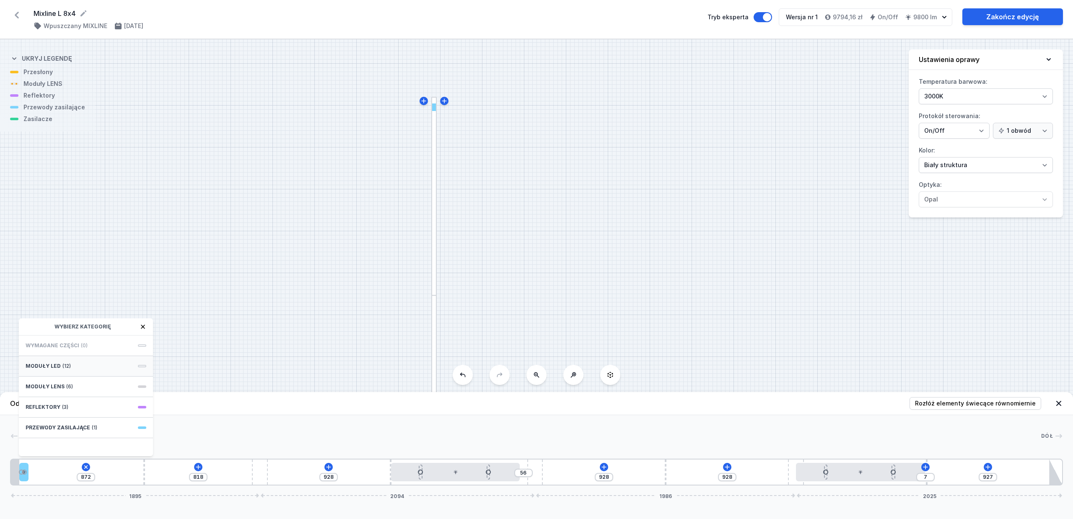
click at [54, 366] on span "Moduły LED" at bounding box center [43, 366] width 35 height 7
click at [71, 369] on span "LED opal module 980mm" at bounding box center [86, 371] width 121 height 8
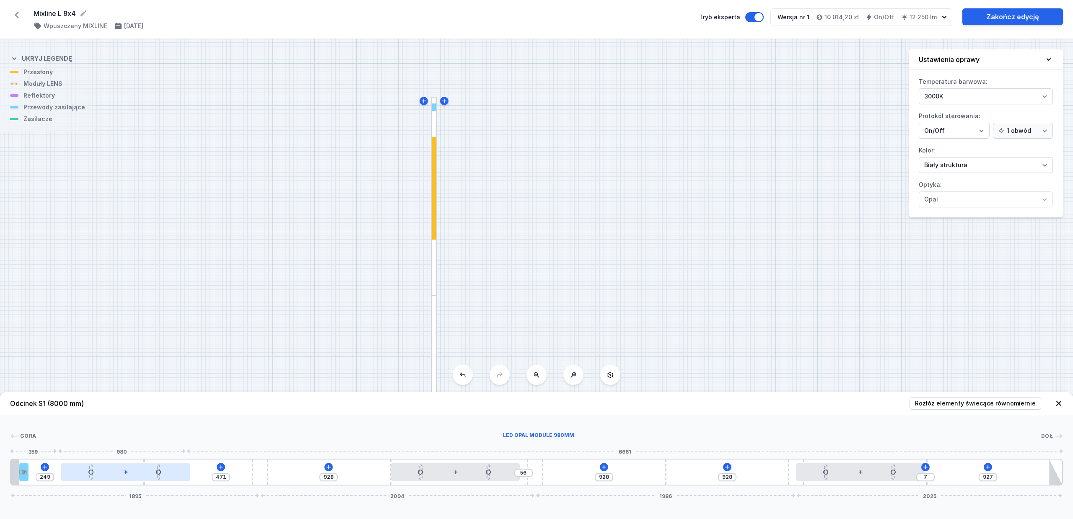
type input "429"
type input "291"
type input "404"
type input "316"
type input "395"
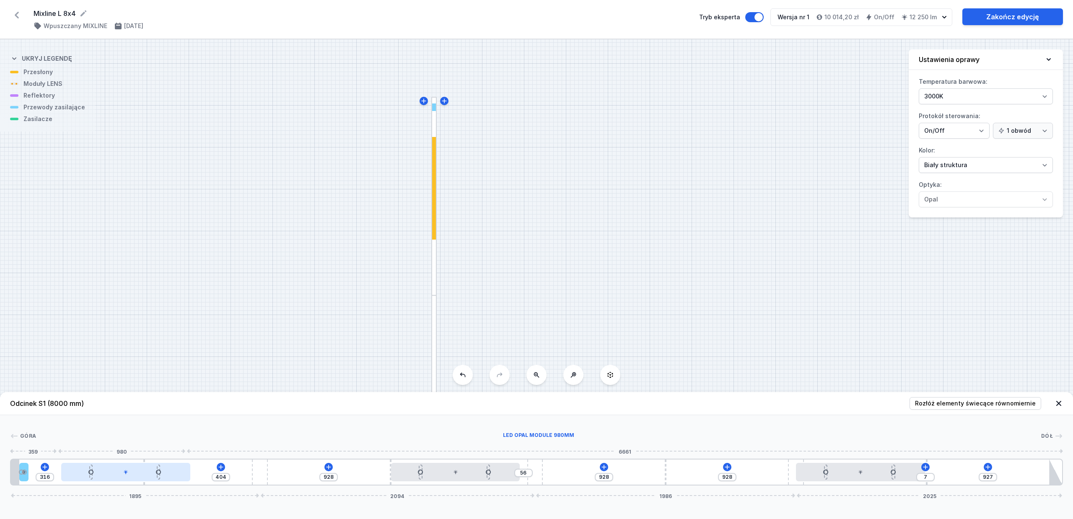
type input "325"
type input "391"
type input "329"
type input "379"
type input "341"
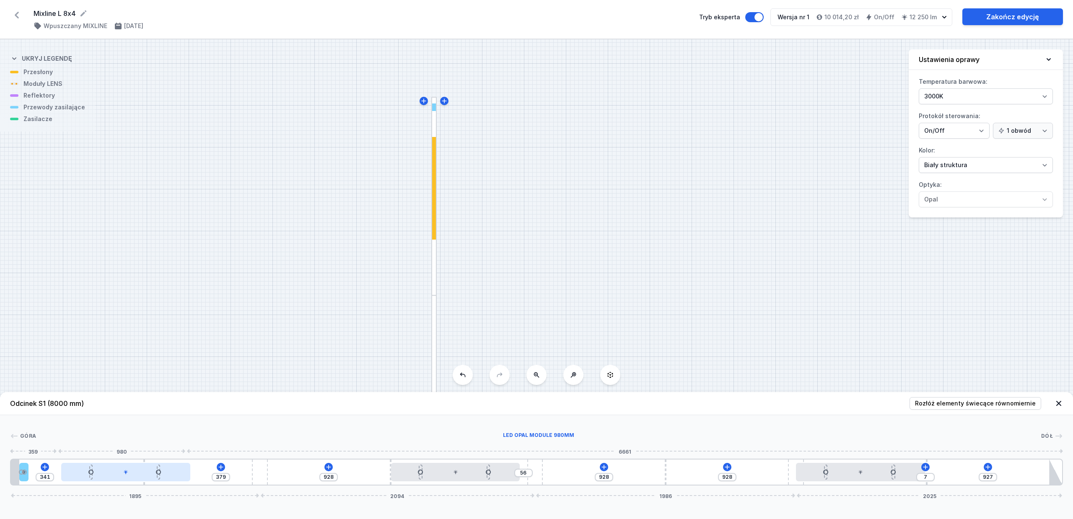
type input "366"
type input "354"
type input "366"
type input "331"
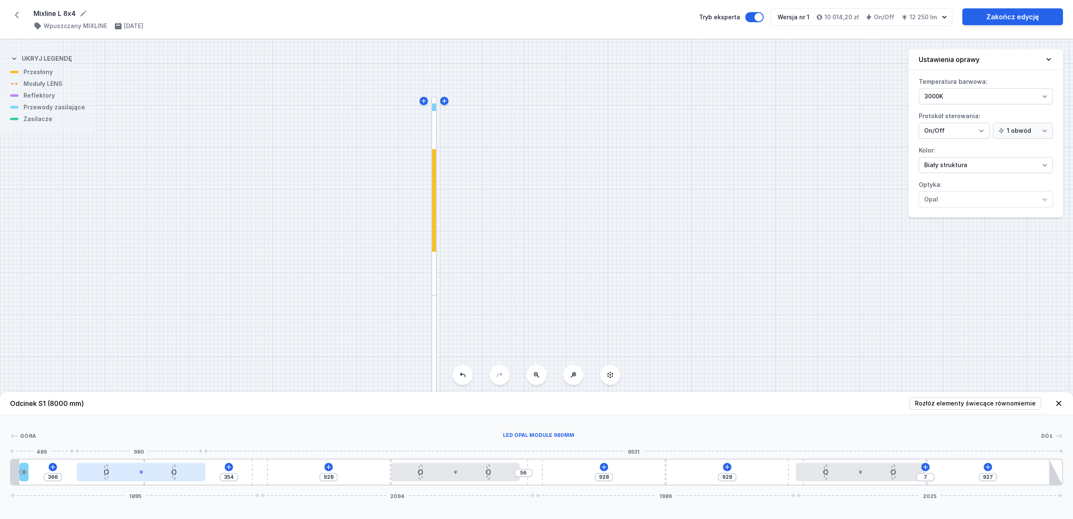
type input "389"
type input "303"
type input "417"
type input "278"
type input "442"
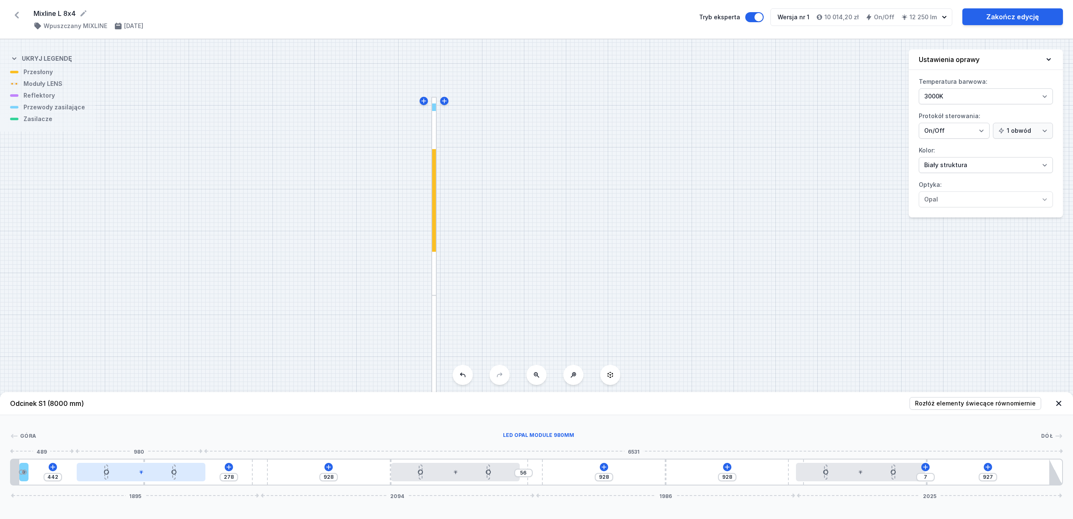
type input "259"
type input "461"
type input "246"
type input "474"
type input "221"
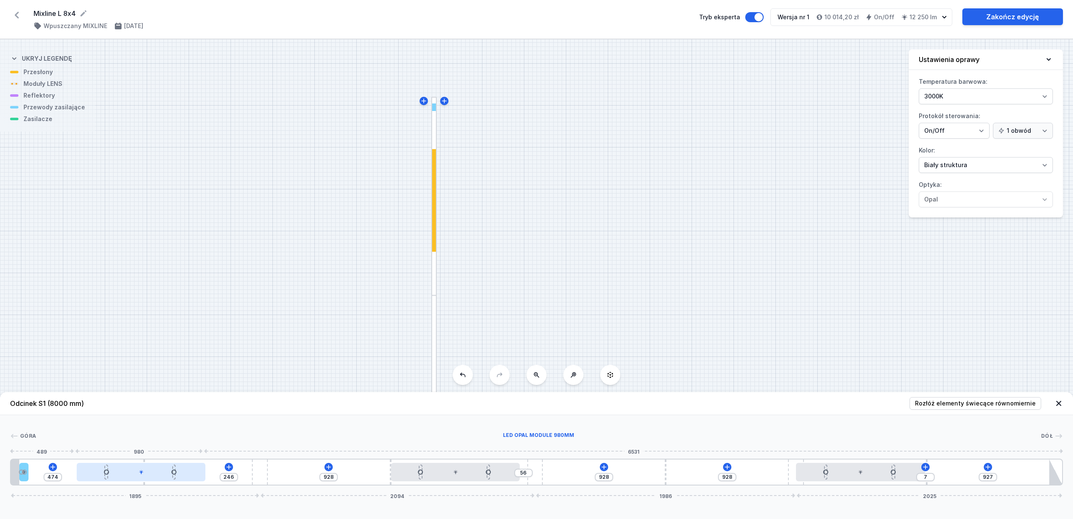
type input "499"
type input "199"
type input "521"
type input "177"
type input "543"
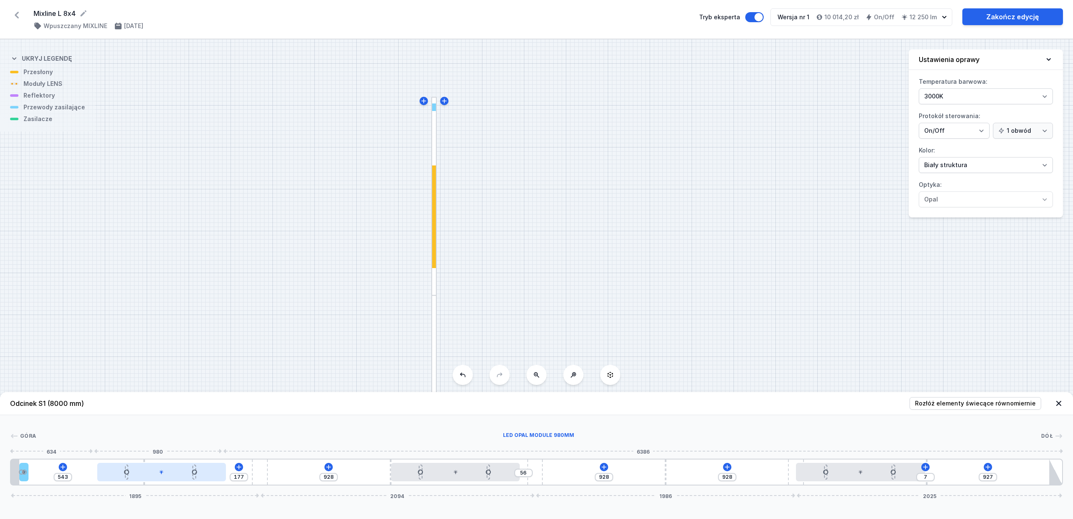
type input "154"
type input "566"
type input "123"
type input "597"
type input "91"
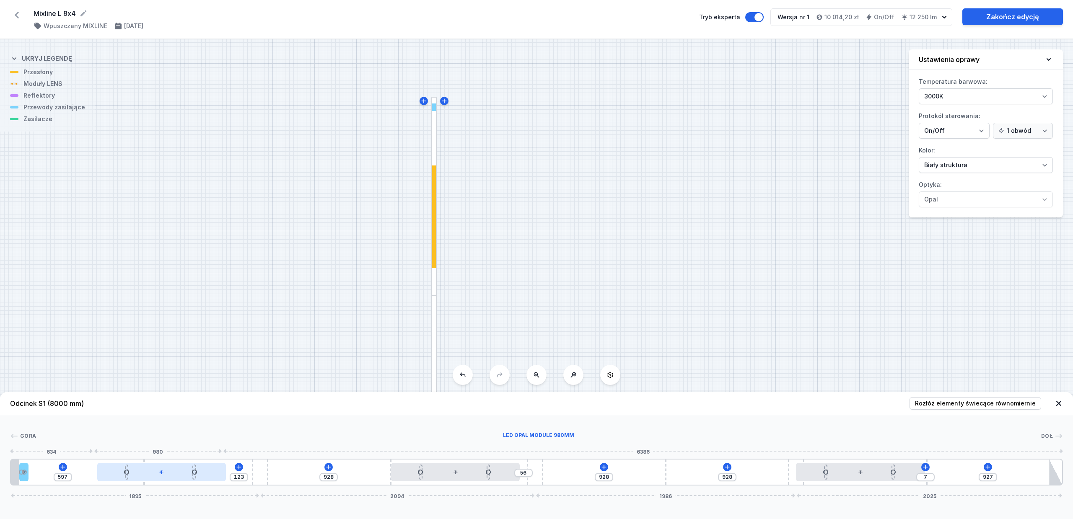
type input "629"
type input "72"
type input "648"
type input "69"
type input "651"
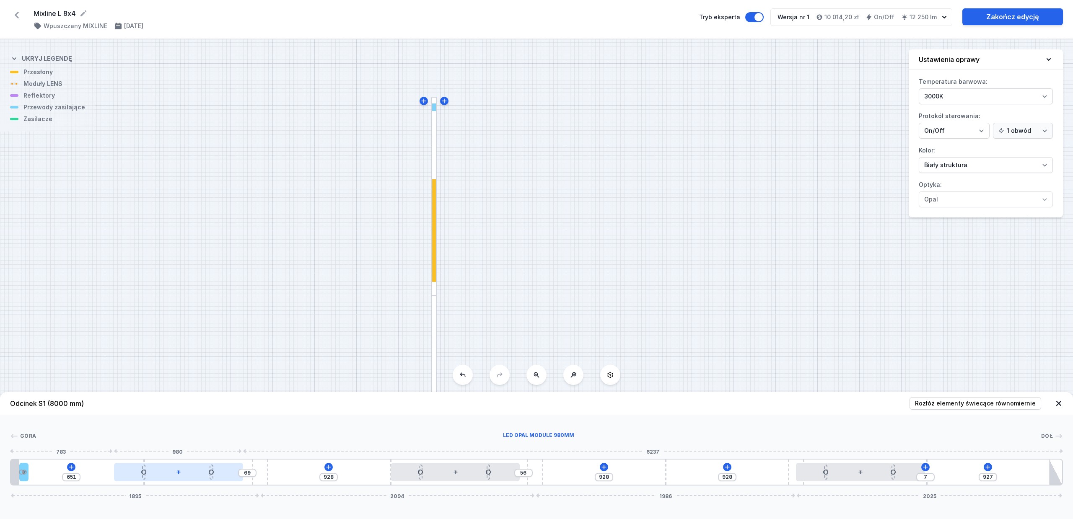
type input "66"
type input "654"
type input "63"
type input "657"
type input "66"
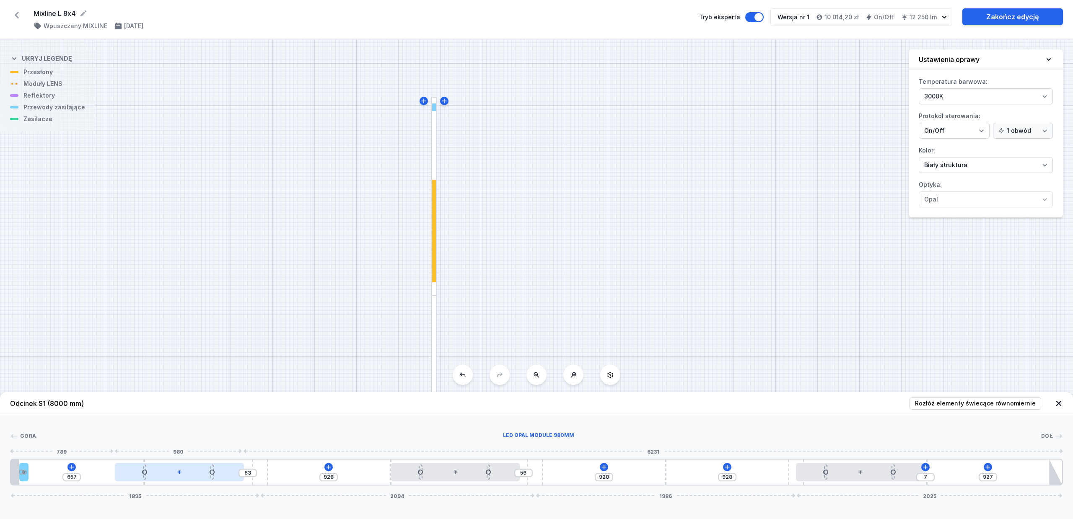
type input "654"
type input "79"
type input "641"
type input "82"
type input "638"
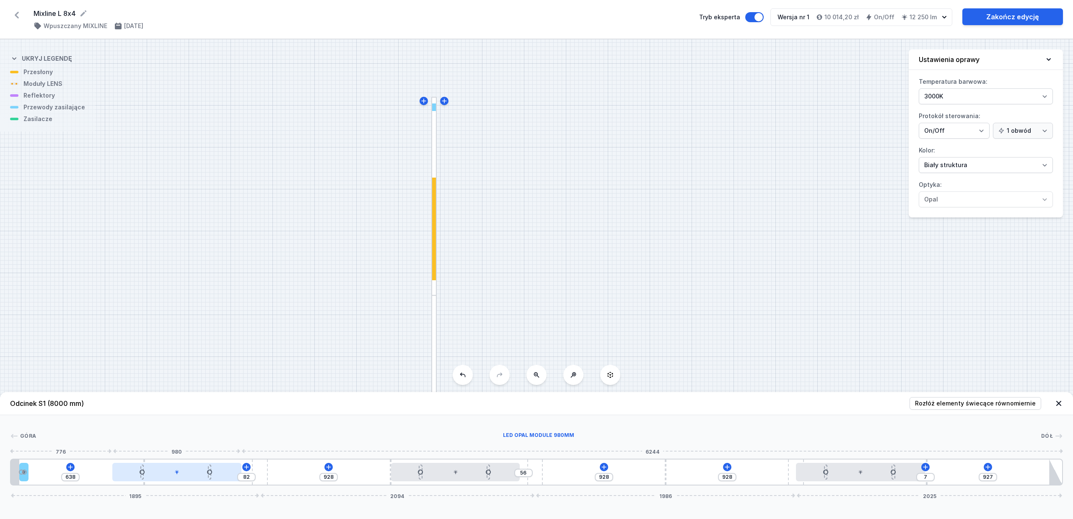
type input "85"
type input "635"
drag, startPoint x: 119, startPoint y: 475, endPoint x: 185, endPoint y: 478, distance: 65.5
click at [185, 415] on div at bounding box center [176, 472] width 129 height 18
click at [582, 262] on div "S2 4000 S1 8000" at bounding box center [536, 279] width 1073 height 480
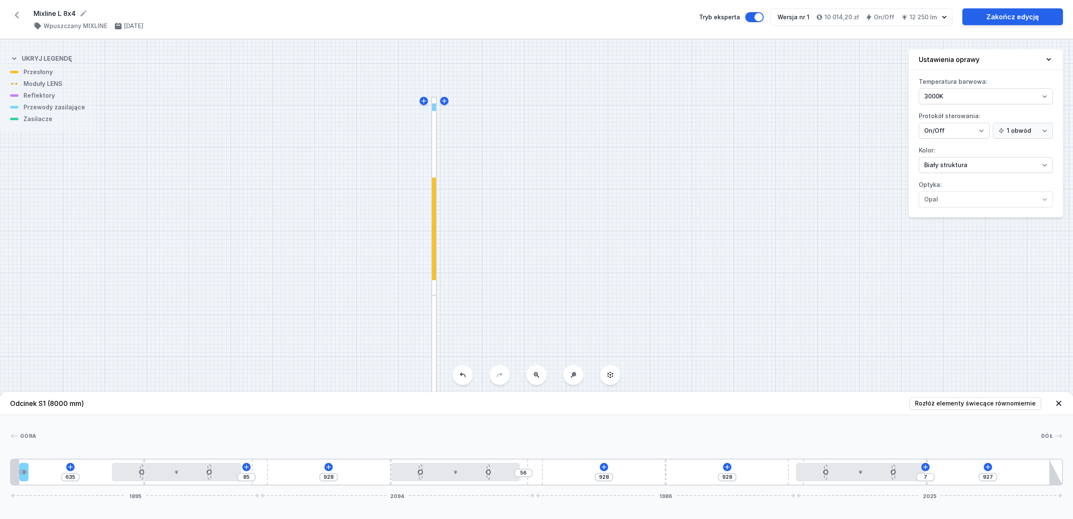
click at [435, 324] on div at bounding box center [433, 406] width 5 height 220
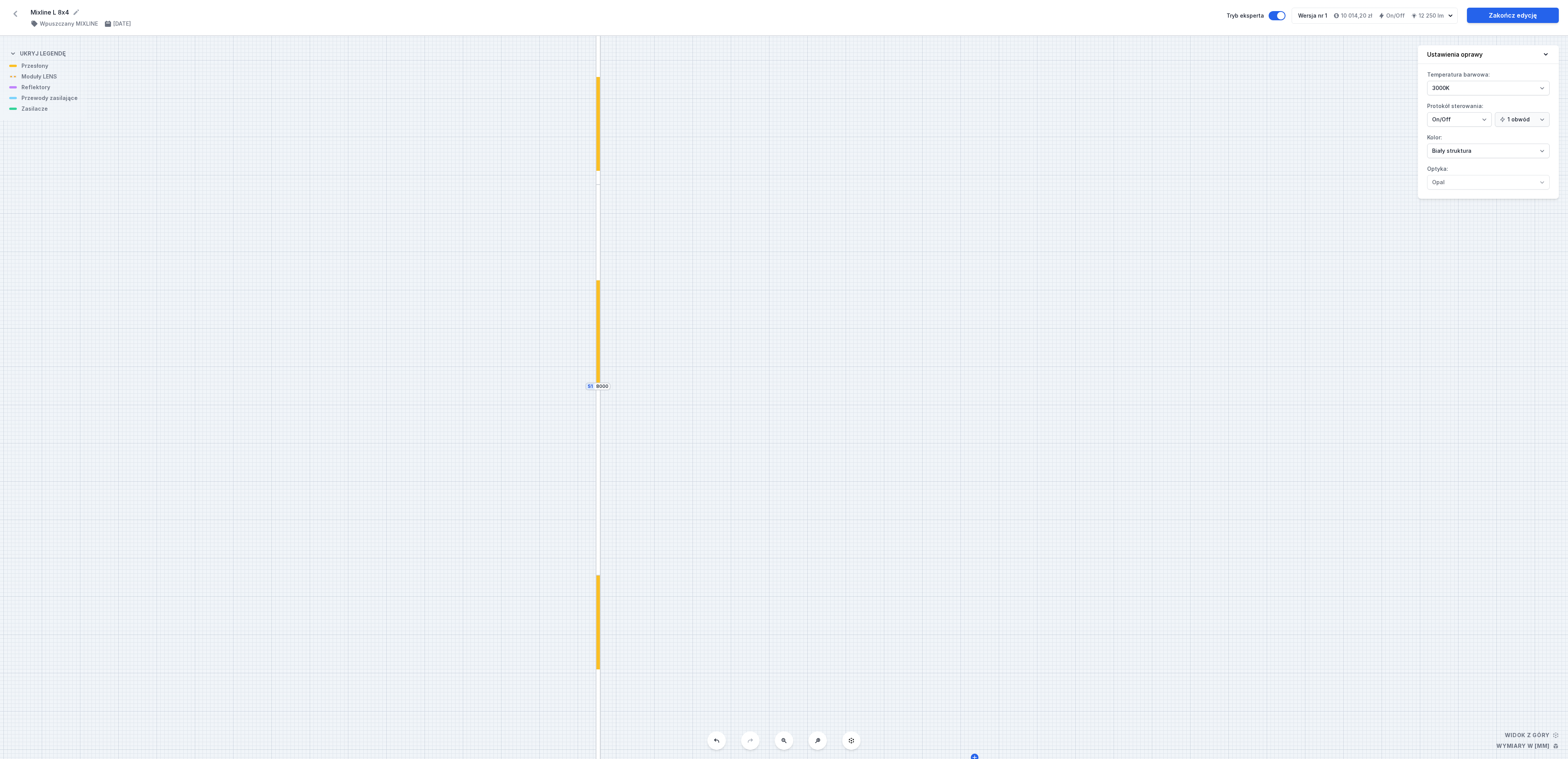
drag, startPoint x: 998, startPoint y: 567, endPoint x: 901, endPoint y: 337, distance: 249.6
click at [778, 337] on div "S2 4000 S1 8000" at bounding box center [784, 397] width 1568 height 723
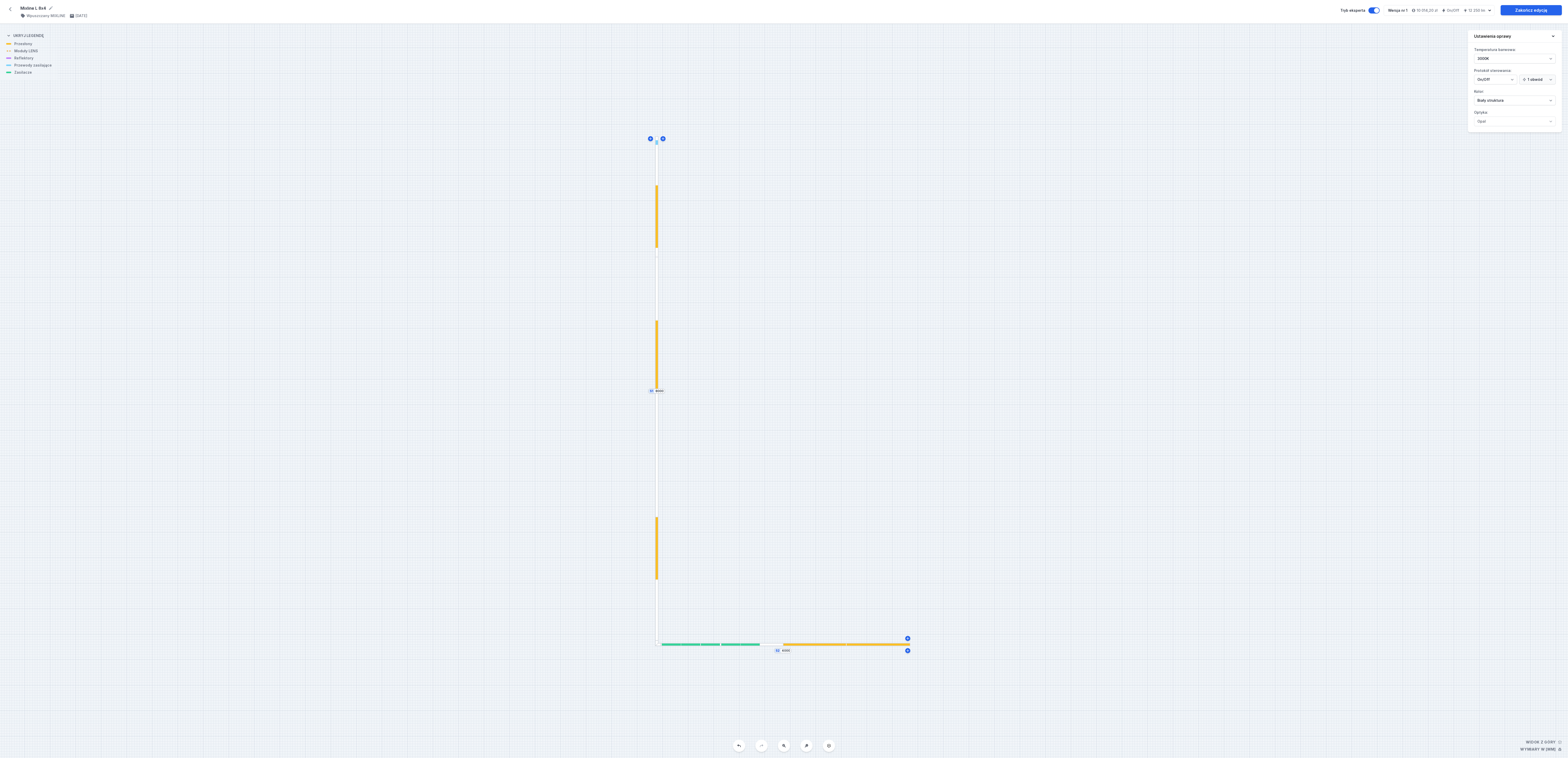
drag, startPoint x: 979, startPoint y: 424, endPoint x: 982, endPoint y: 433, distance: 9.5
click at [519, 252] on div "S2 4000 S1 8000" at bounding box center [784, 391] width 1568 height 734
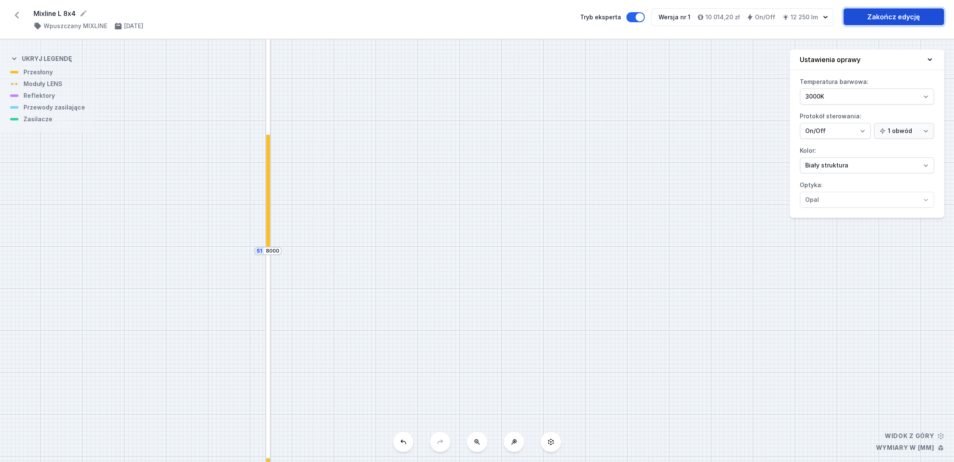
click at [852, 18] on link "Zakończ edycję" at bounding box center [894, 16] width 101 height 17
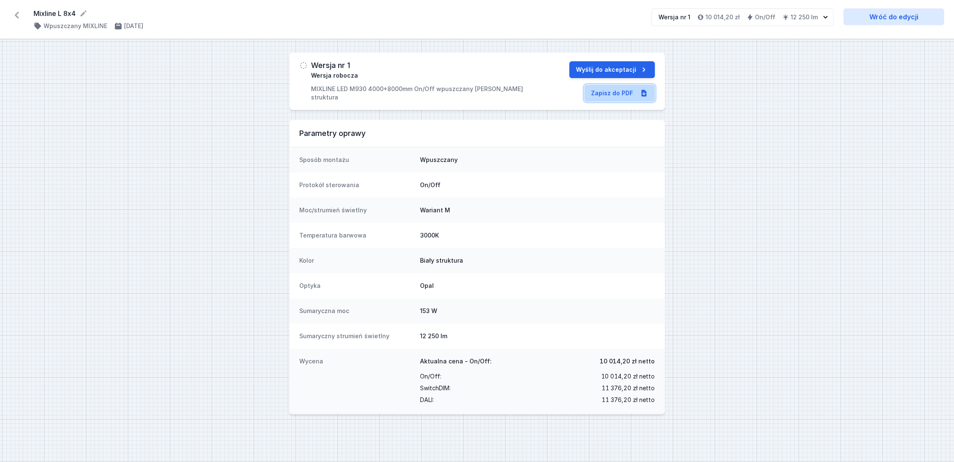
click at [620, 93] on link "Zapisz do PDF" at bounding box center [619, 93] width 70 height 17
click at [65, 26] on h4 "Wpuszczany MIXLINE" at bounding box center [76, 26] width 64 height 8
click at [852, 19] on link "Wróć do edycji" at bounding box center [894, 16] width 101 height 17
select select "3000"
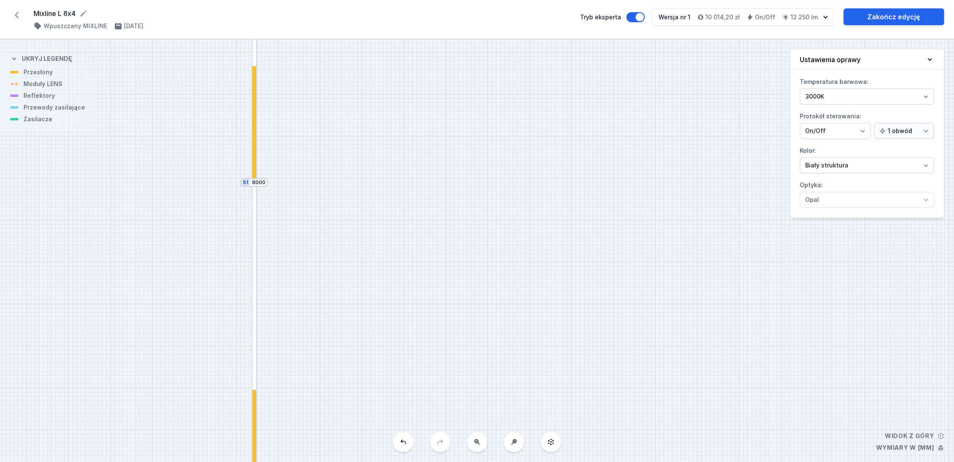
drag, startPoint x: 618, startPoint y: 327, endPoint x: 586, endPoint y: 76, distance: 252.8
click at [586, 77] on div "S2 4000 S1 8000" at bounding box center [477, 250] width 954 height 422
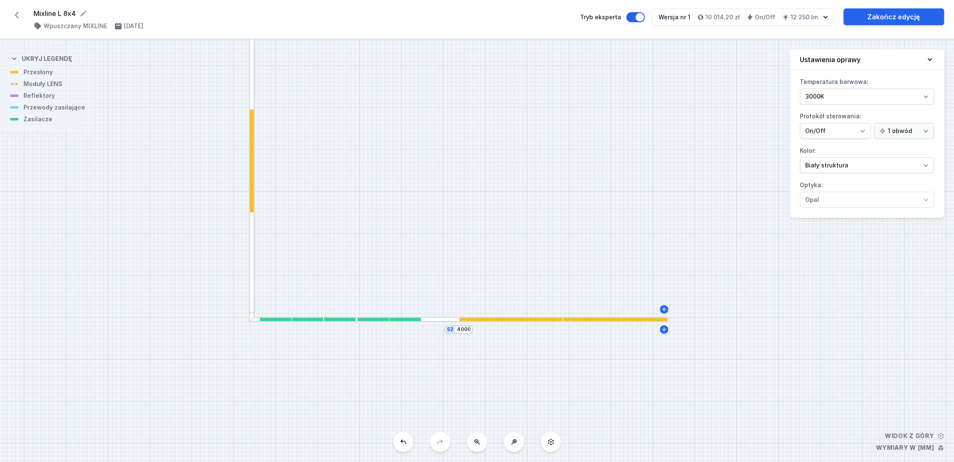
drag, startPoint x: 591, startPoint y: 253, endPoint x: 606, endPoint y: 153, distance: 100.5
click at [606, 153] on div "S2 4000 S1 8000" at bounding box center [477, 250] width 954 height 422
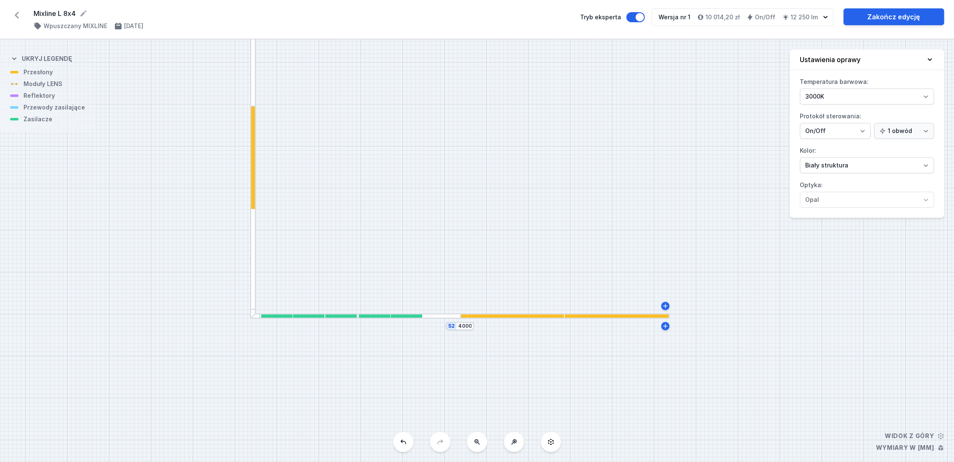
drag, startPoint x: 275, startPoint y: 314, endPoint x: 248, endPoint y: 278, distance: 45.5
click at [248, 278] on div "S2 4000 S1 8000" at bounding box center [477, 250] width 954 height 422
click at [439, 317] on div at bounding box center [355, 315] width 211 height 5
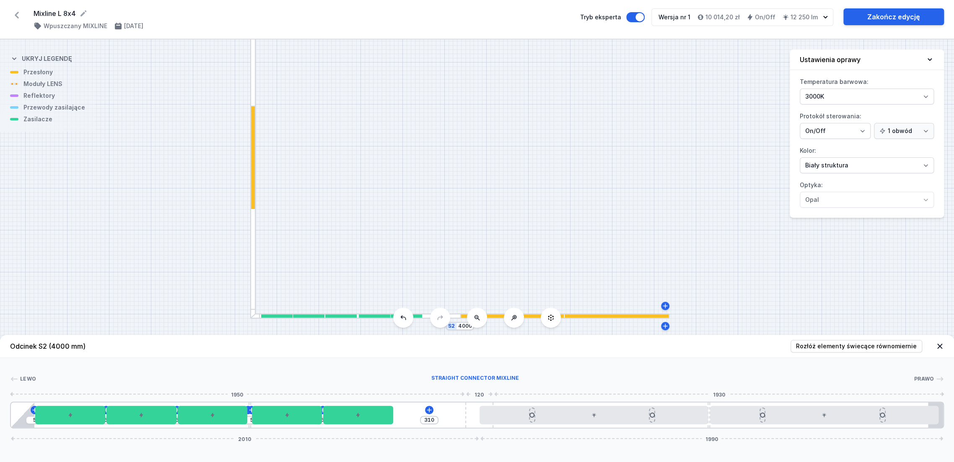
type input "340"
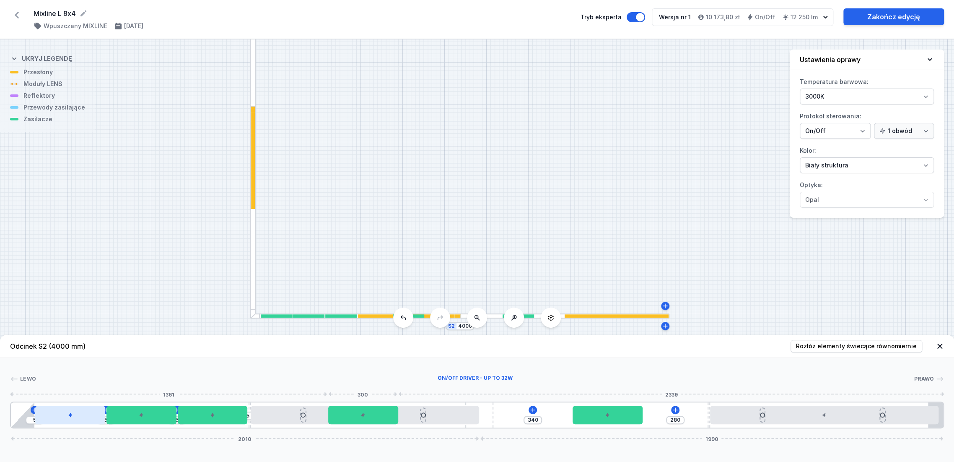
type input "260"
type input "340"
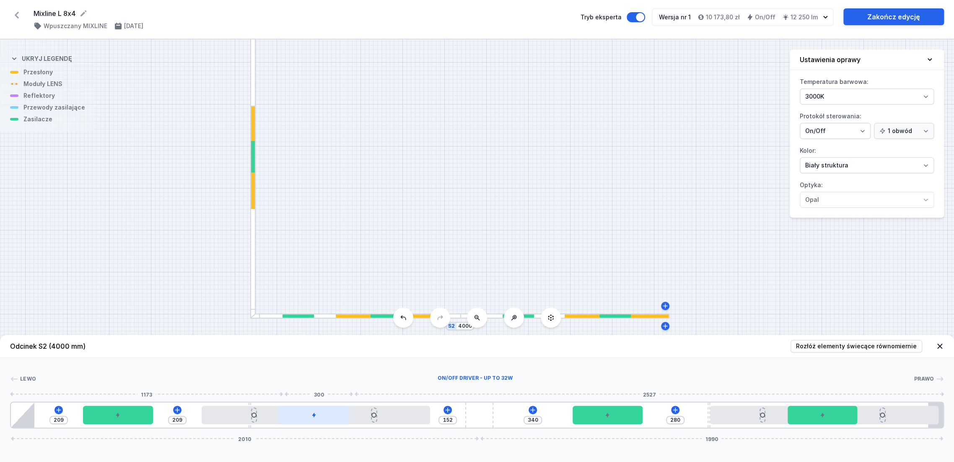
type input "197"
type input "198"
type input "175"
type input "196"
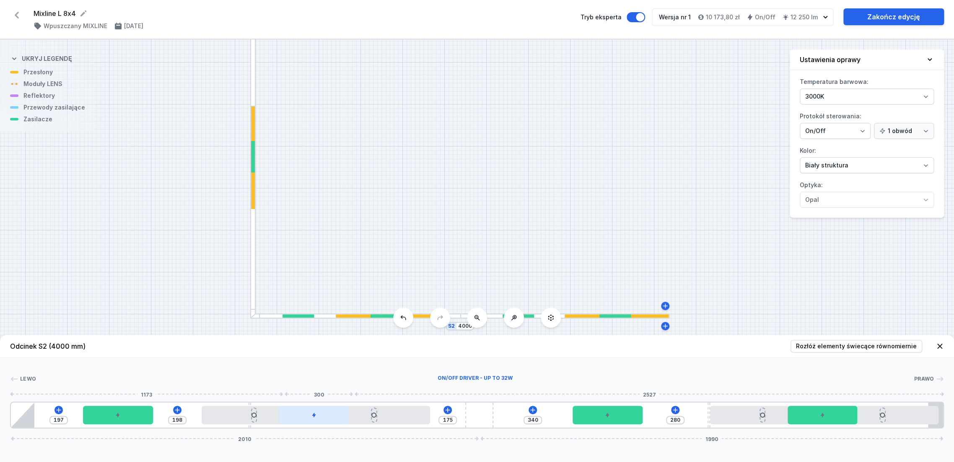
type input "178"
type input "194"
type input "182"
type input "195"
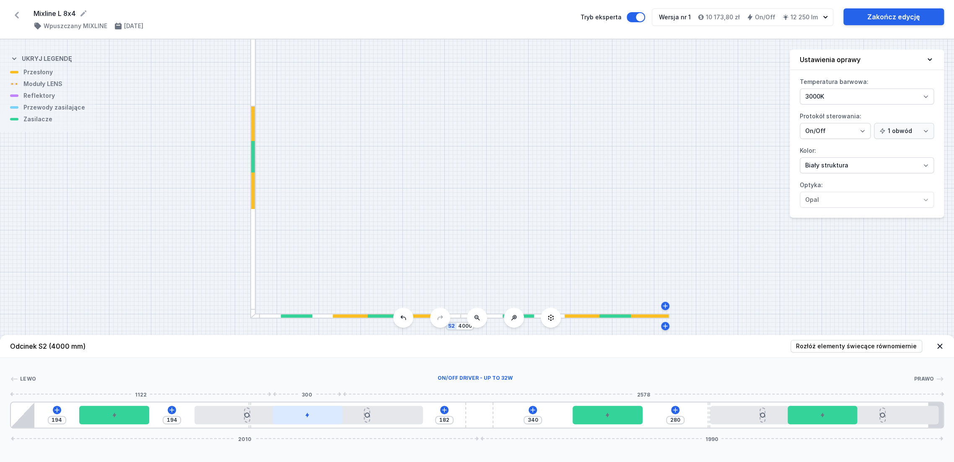
type input "195"
type input "180"
type input "197"
type input "176"
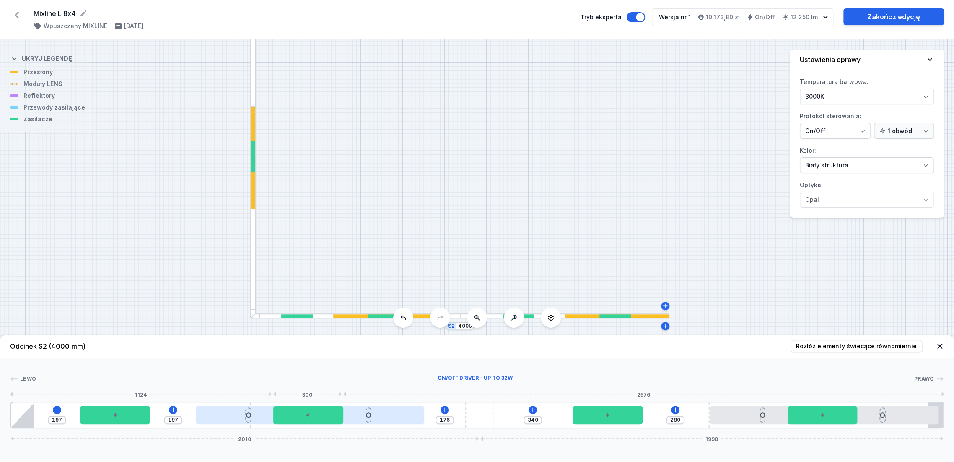
type input "188"
type input "194"
type input "155"
type input "156"
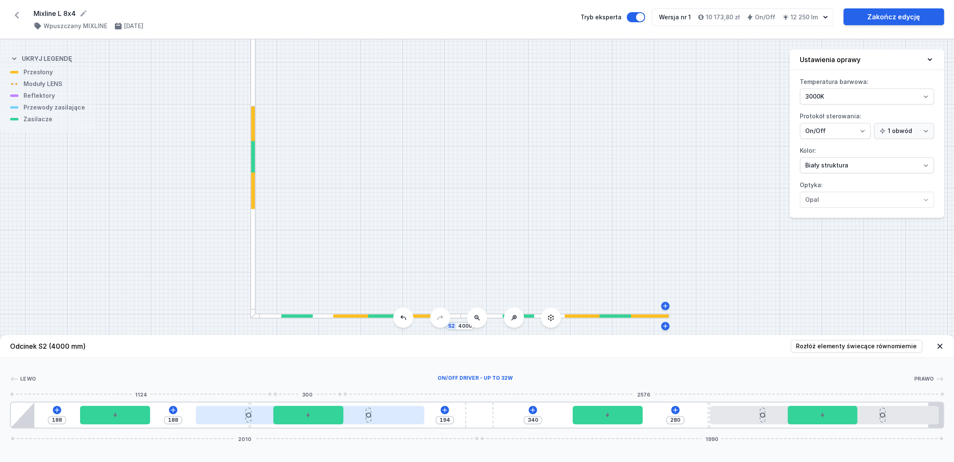
type input "259"
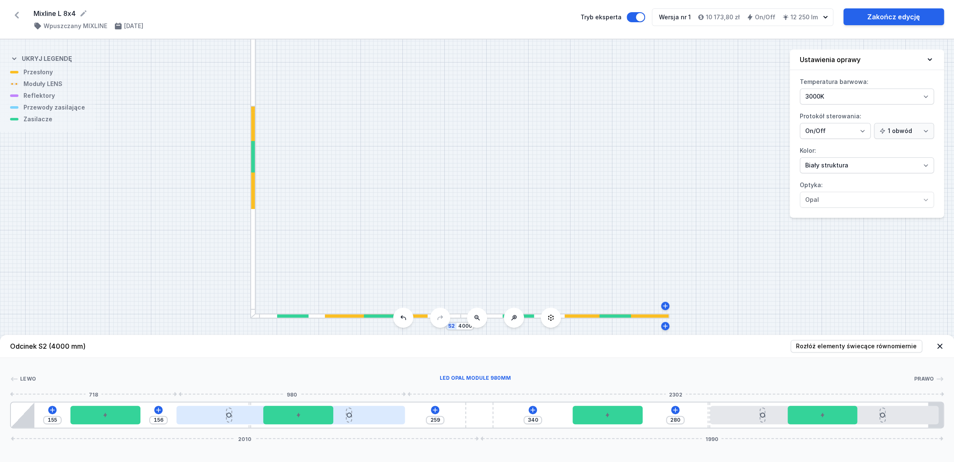
type input "154"
type input "155"
type input "261"
type input "152"
type input "153"
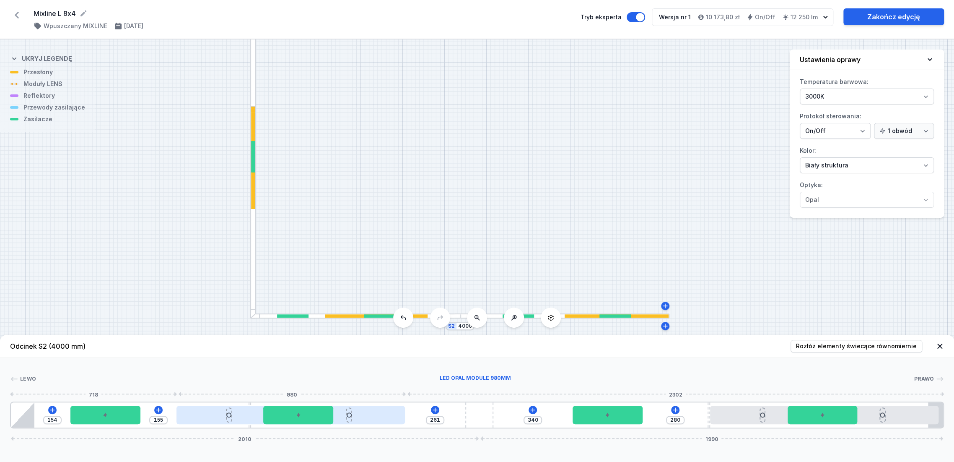
type input "265"
type input "151"
type input "152"
type input "267"
type input "151"
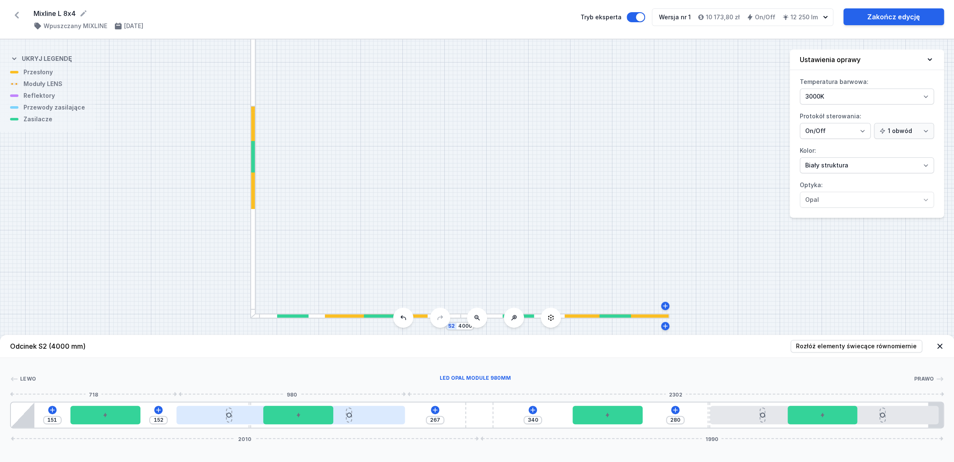
type input "268"
type input "149"
type input "272"
type input "147"
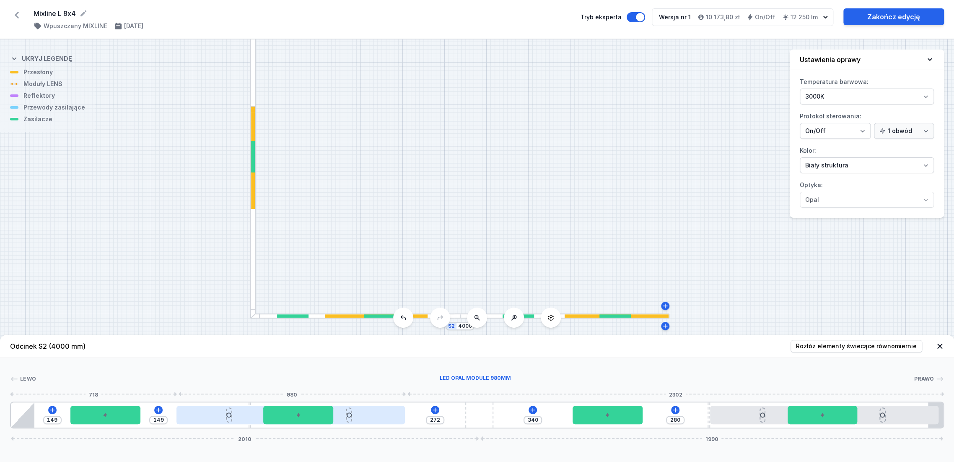
type input "148"
type input "275"
type input "145"
type input "146"
type input "279"
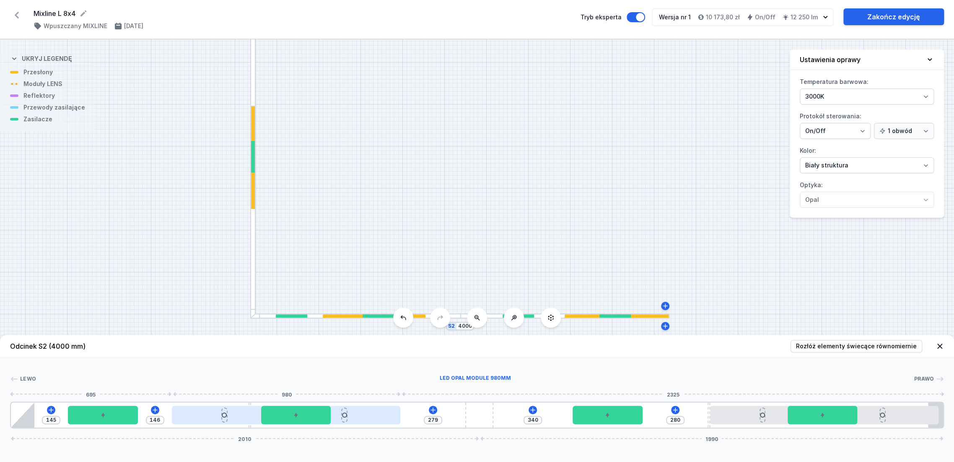
type input "143"
type input "284"
type input "140"
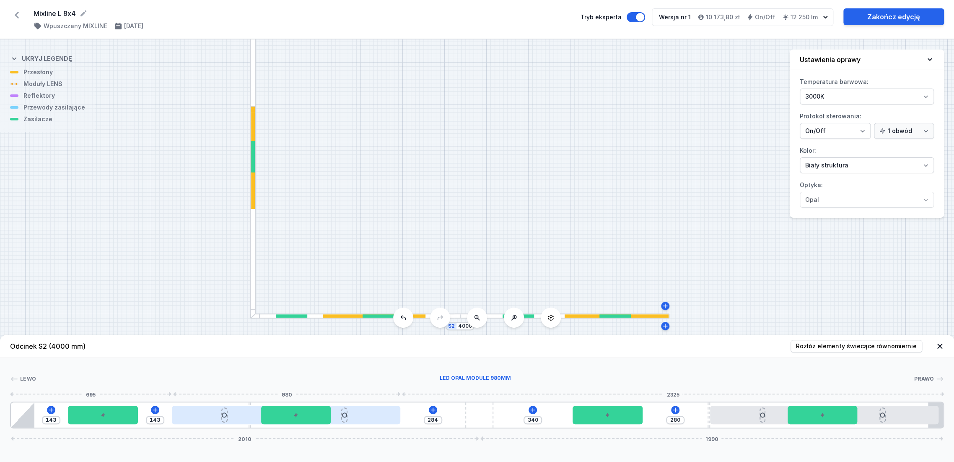
type input "290"
type input "139"
type input "291"
type input "137"
type input "138"
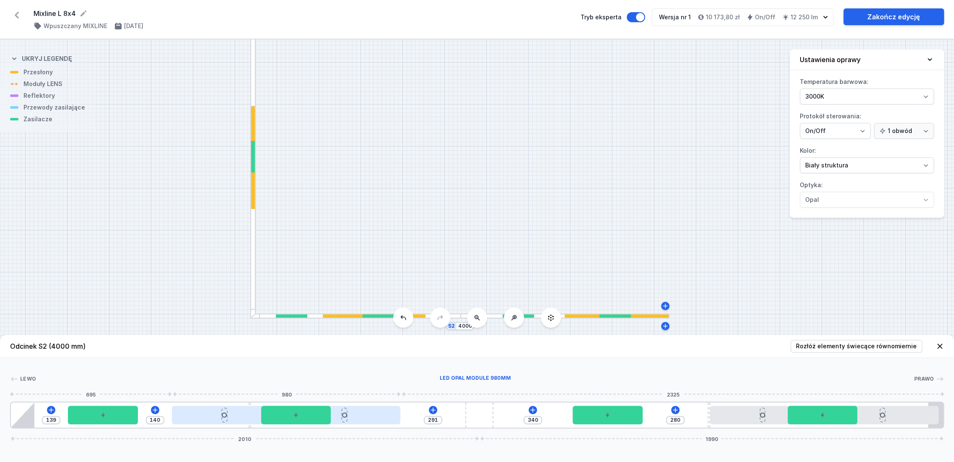
type input "295"
type input "136"
type input "137"
type input "297"
type input "134"
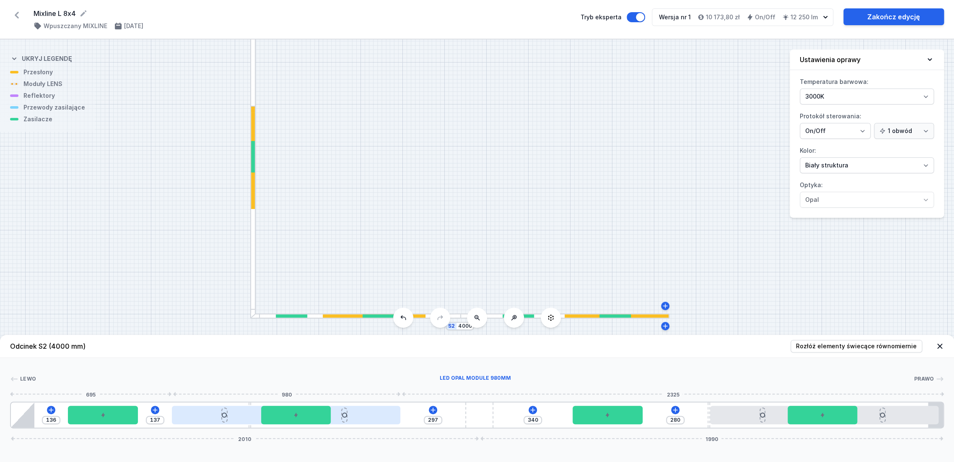
type input "1"
type input "134"
type input "1"
type input "133"
type input "2"
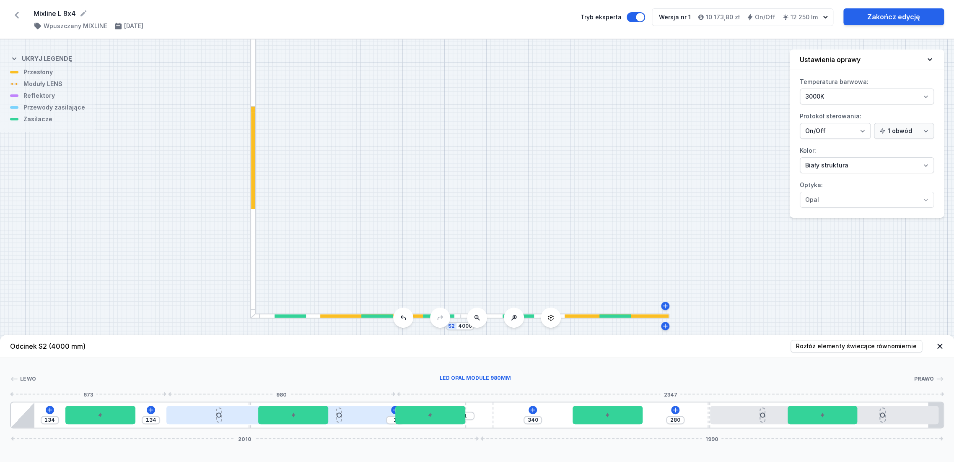
type input "133"
type input "2"
type input "132"
type input "3"
type input "128"
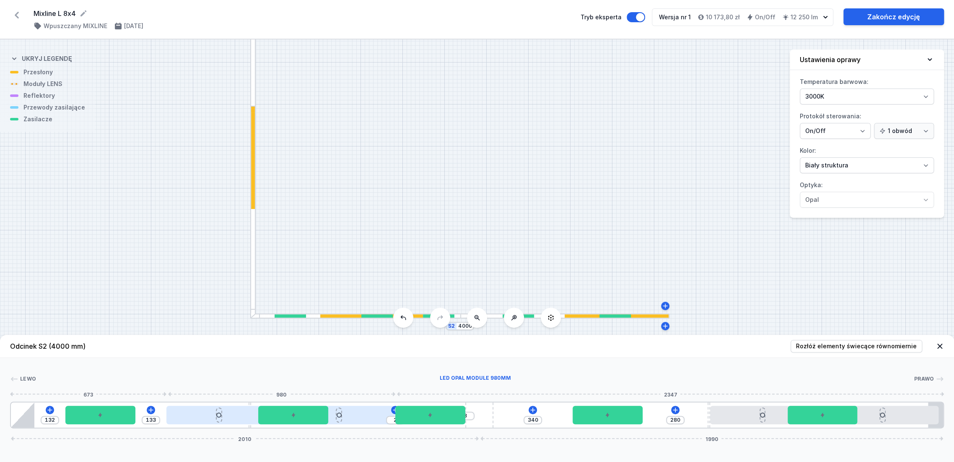
type input "6"
type input "129"
type input "7"
type input "126"
type input "9"
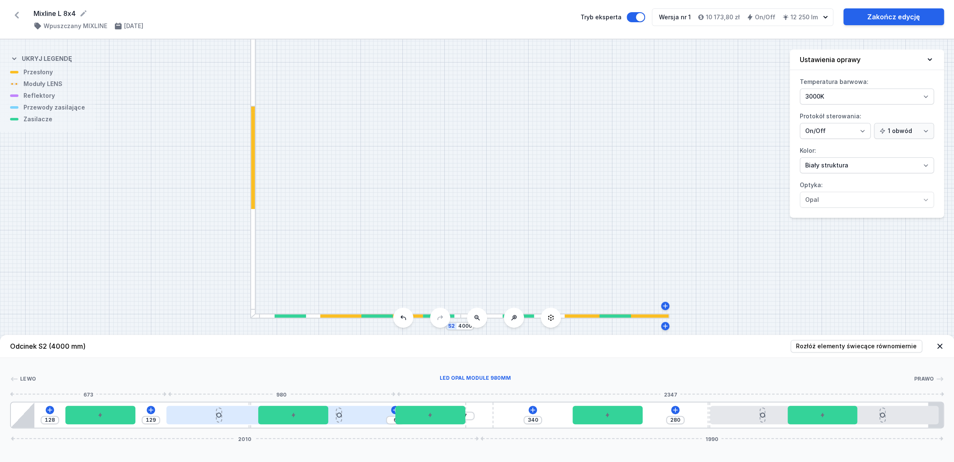
type input "126"
type input "9"
type input "121"
type input "13"
type input "122"
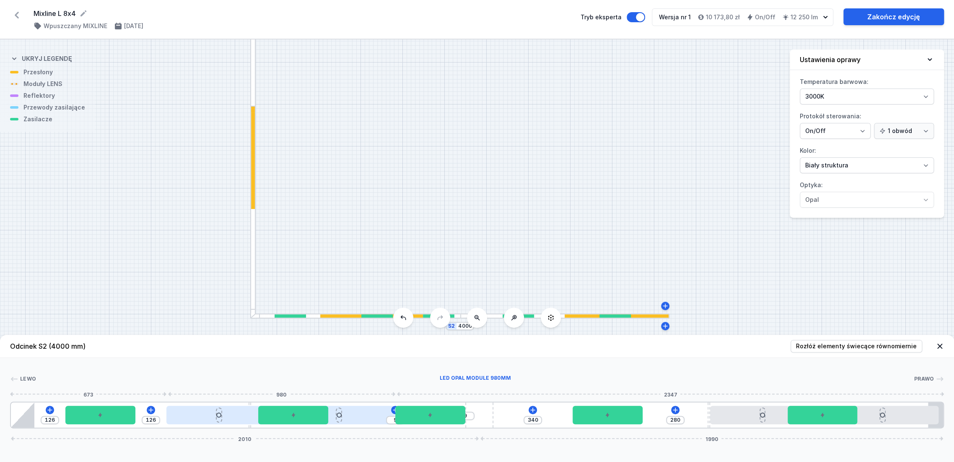
type input "14"
type input "119"
type input "16"
type input "119"
type input "16"
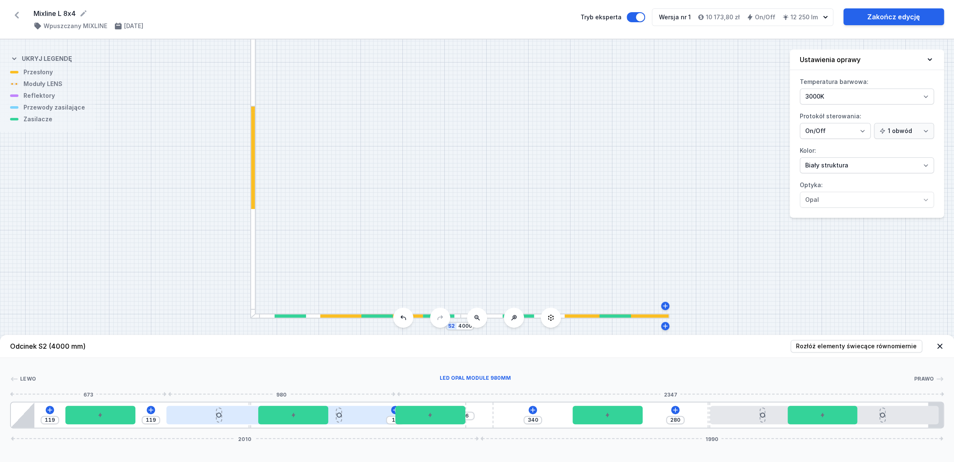
type input "117"
type input "18"
type input "117"
type input "18"
type input "116"
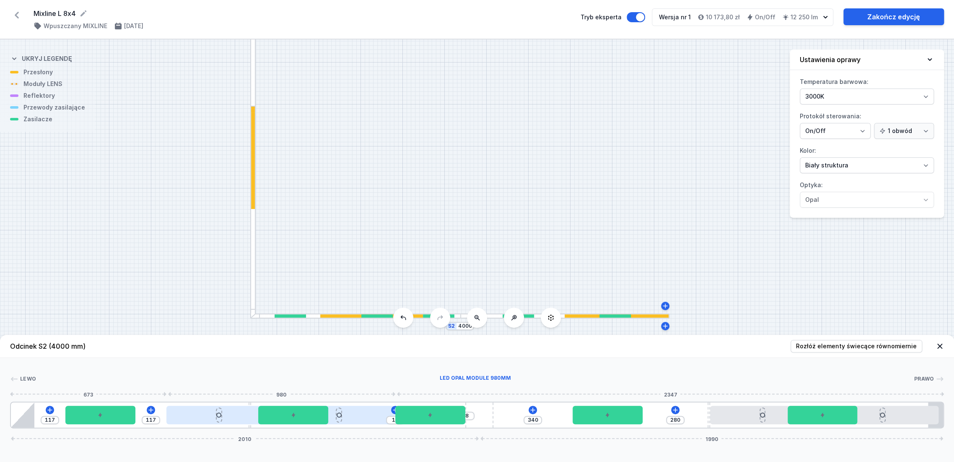
type input "19"
type input "119"
type input "16"
type input "119"
type input "16"
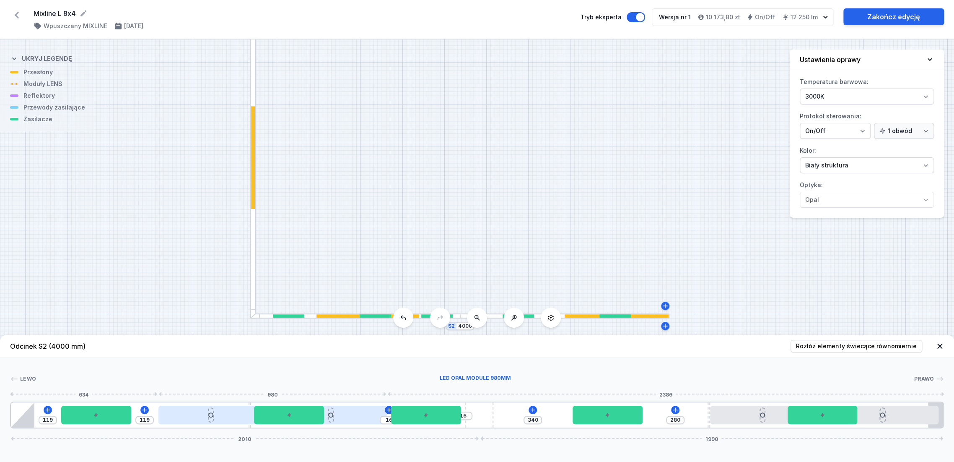
type input "125"
type input "10"
type input "125"
type input "10"
type input "144"
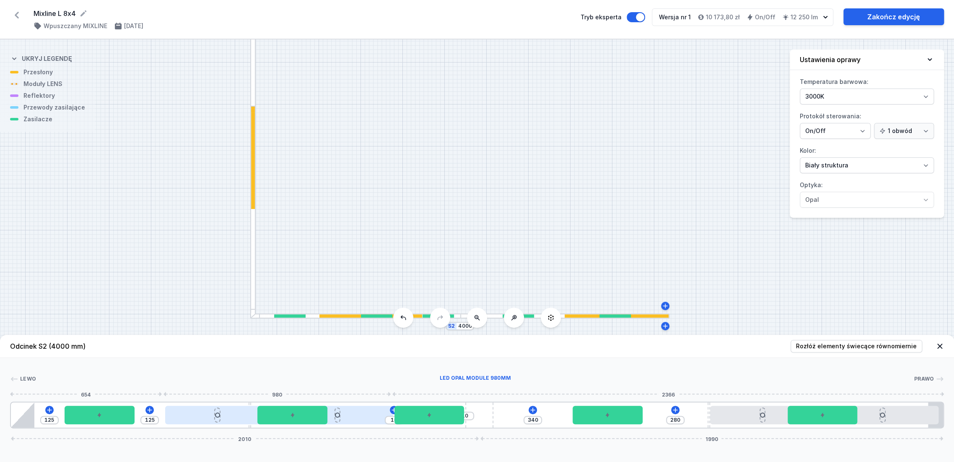
type input "340"
type input "145"
type input "281"
type input "149"
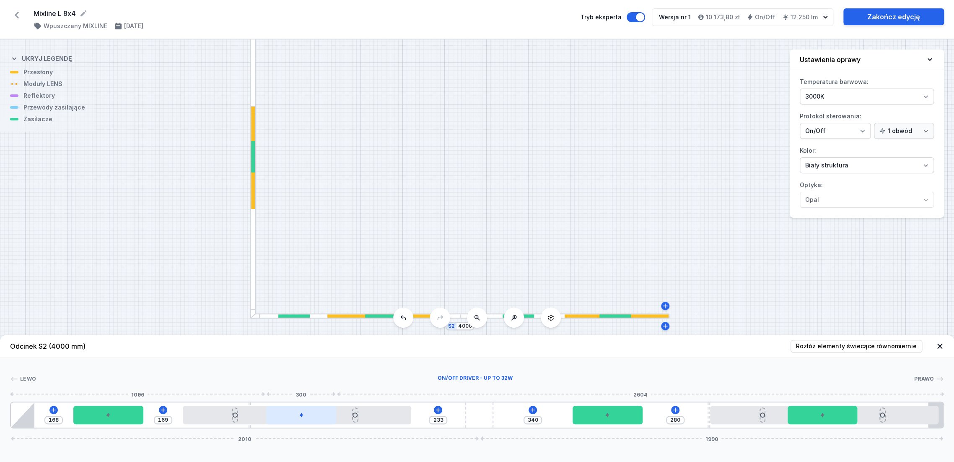
drag, startPoint x: 572, startPoint y: 420, endPoint x: 268, endPoint y: 419, distance: 303.6
click at [268, 415] on div "168 169 233 340 280 2010 1990" at bounding box center [477, 414] width 934 height 27
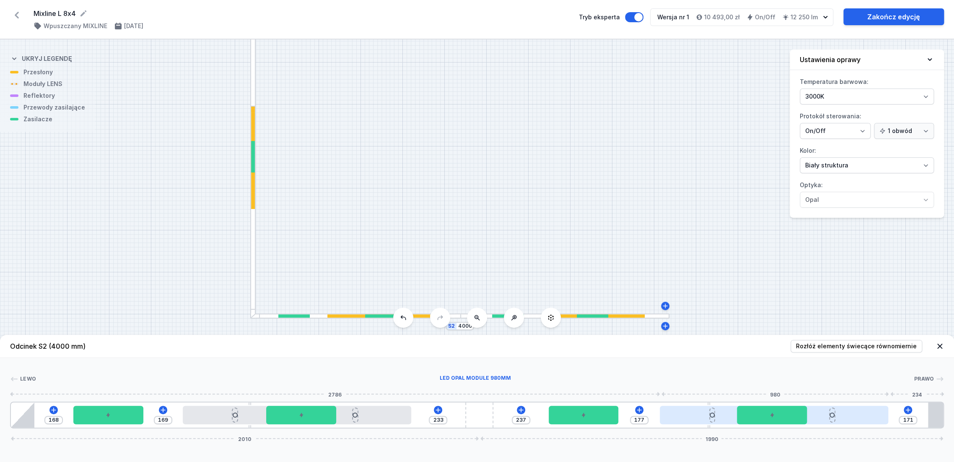
drag, startPoint x: 773, startPoint y: 419, endPoint x: 734, endPoint y: 423, distance: 39.7
click at [734, 415] on div at bounding box center [774, 414] width 229 height 18
click at [645, 158] on div "S2 4000 S1 8000" at bounding box center [477, 250] width 954 height 422
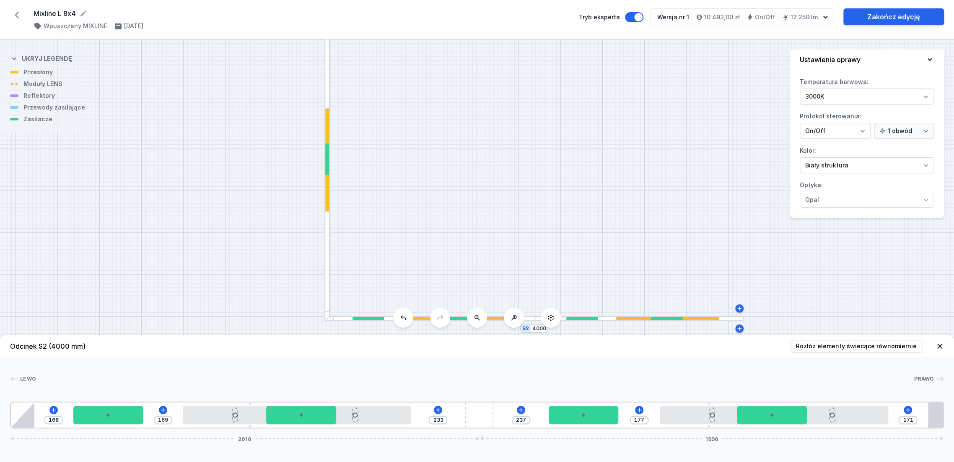
drag, startPoint x: 369, startPoint y: 123, endPoint x: 446, endPoint y: 116, distance: 76.7
click at [446, 116] on div "S2 4000 S1 8000" at bounding box center [477, 250] width 954 height 422
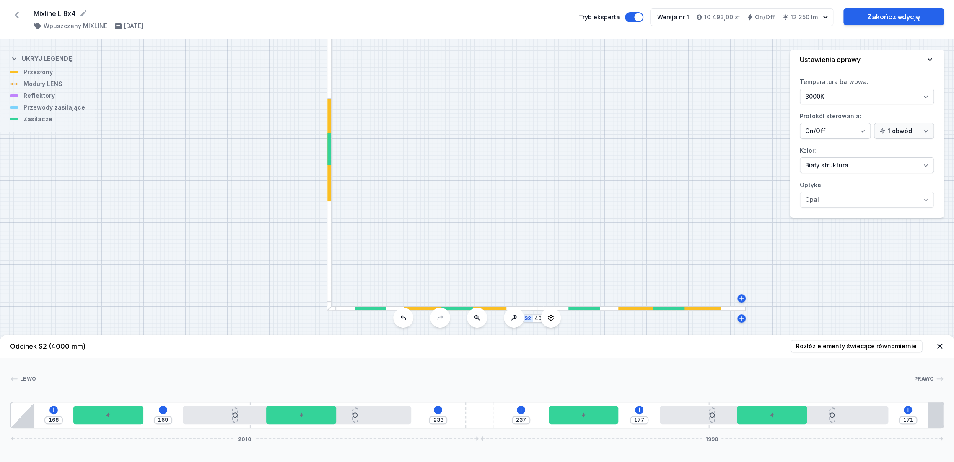
click at [328, 177] on div at bounding box center [329, 150] width 4 height 103
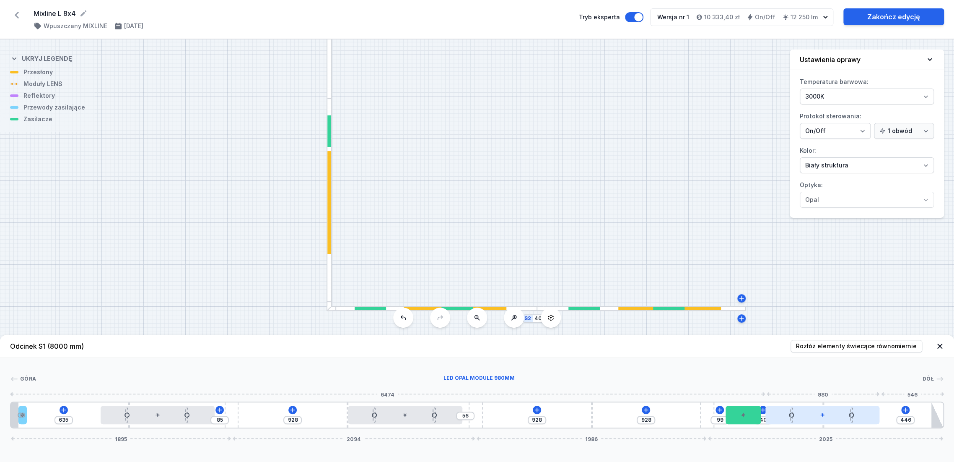
drag, startPoint x: 804, startPoint y: 413, endPoint x: 869, endPoint y: 418, distance: 65.2
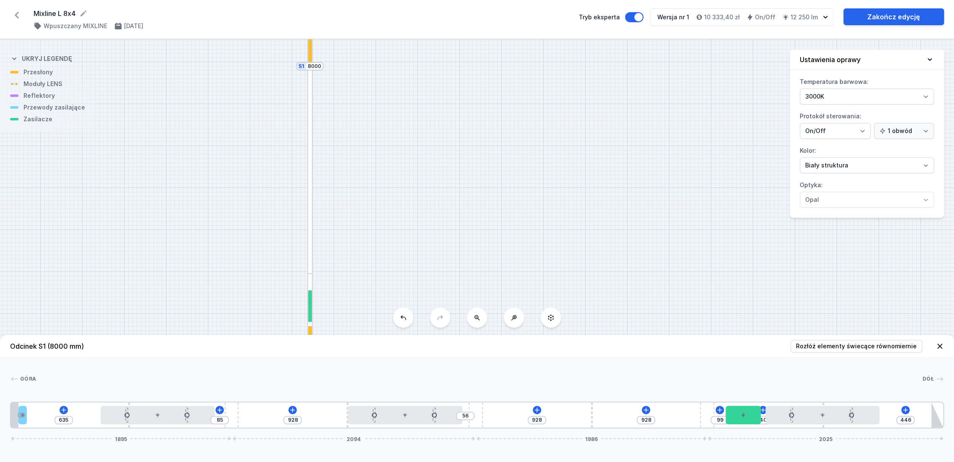
drag, startPoint x: 586, startPoint y: 47, endPoint x: 567, endPoint y: 222, distance: 175.9
click at [567, 222] on div "S2 4000 S1 8000" at bounding box center [477, 250] width 954 height 422
drag, startPoint x: 415, startPoint y: 418, endPoint x: 472, endPoint y: 418, distance: 57.4
click at [472, 415] on div at bounding box center [418, 414] width 114 height 18
drag, startPoint x: 423, startPoint y: 418, endPoint x: 489, endPoint y: 418, distance: 66.2
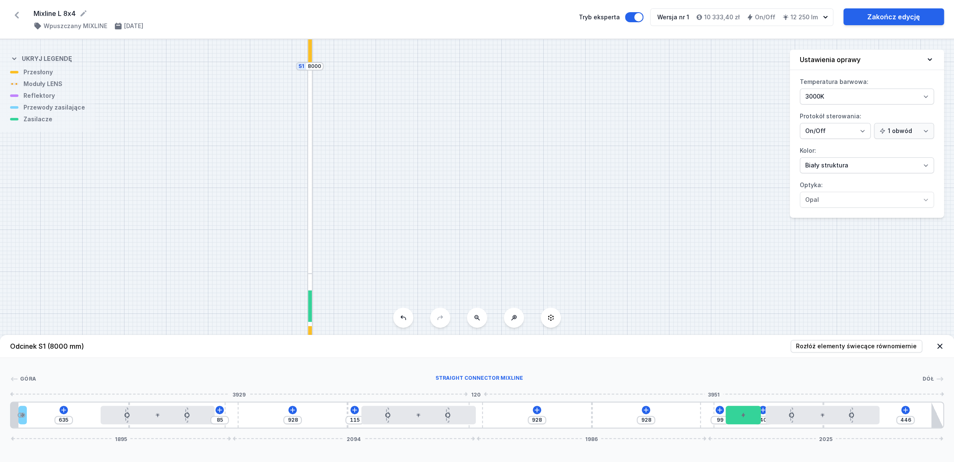
click at [476, 415] on div "635 85 928 115 928 928 99 40 446 1895 2094 1986 2025" at bounding box center [477, 414] width 934 height 27
drag, startPoint x: 480, startPoint y: 422, endPoint x: 530, endPoint y: 422, distance: 50.3
click at [530, 415] on div "635 85 928 115 22 928 847 99 40 446 1895 2175 1905 2025" at bounding box center [477, 414] width 934 height 27
drag, startPoint x: 486, startPoint y: 424, endPoint x: 378, endPoint y: 426, distance: 107.8
click at [378, 415] on div "635 85 928 115 928 929 99 40 446 1895 2093 1987 2025" at bounding box center [477, 414] width 934 height 27
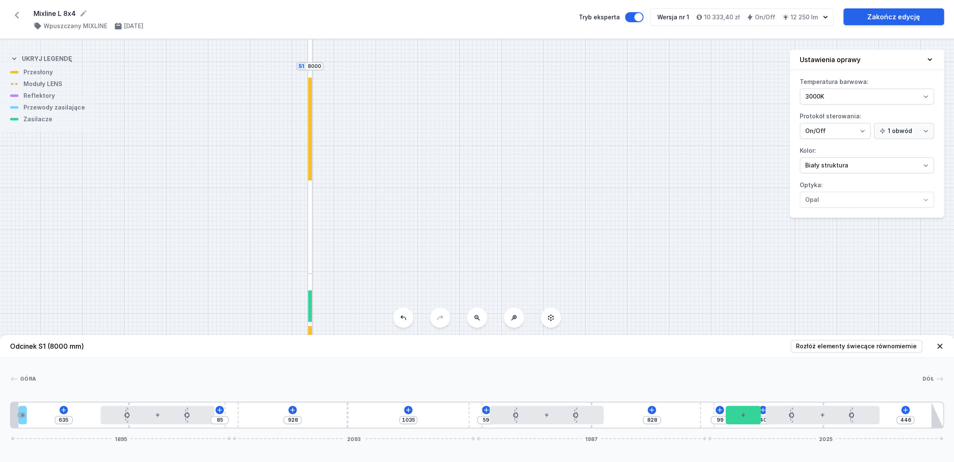
drag, startPoint x: 401, startPoint y: 418, endPoint x: 533, endPoint y: 428, distance: 132.9
drag, startPoint x: 442, startPoint y: 67, endPoint x: 415, endPoint y: 249, distance: 184.3
click at [415, 249] on div "S2 4000 S1 8000" at bounding box center [477, 250] width 954 height 422
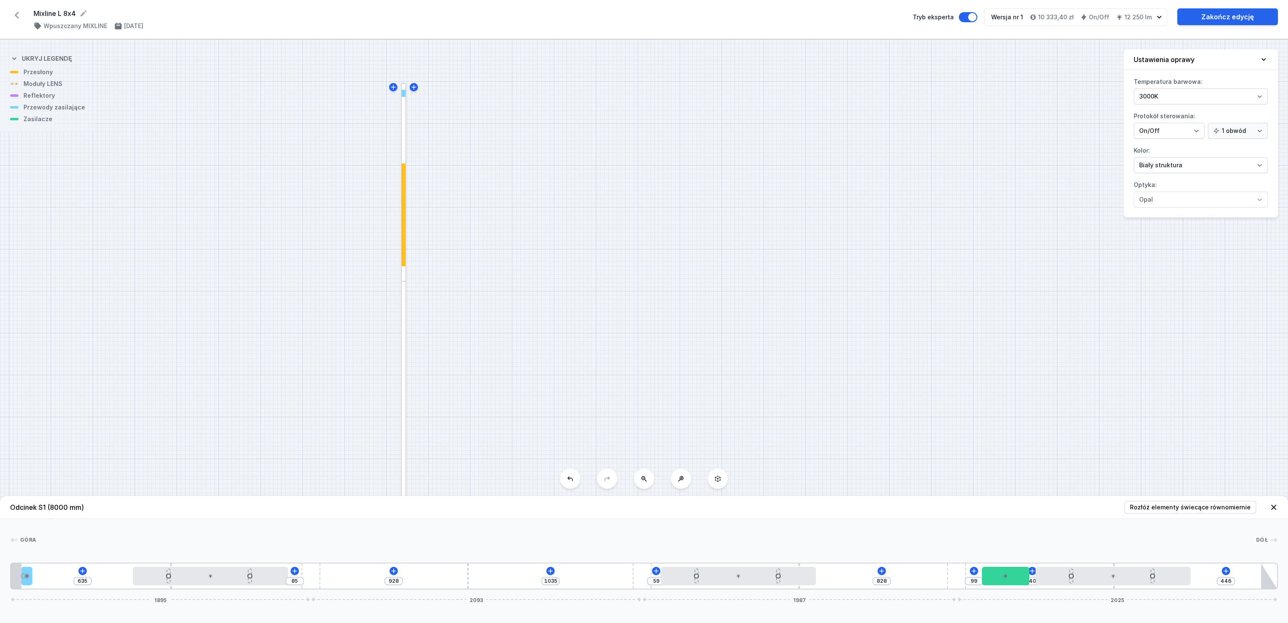
drag, startPoint x: 603, startPoint y: 150, endPoint x: 557, endPoint y: 323, distance: 178.9
click at [557, 323] on div "S2 4000 S1 8000" at bounding box center [644, 331] width 1288 height 584
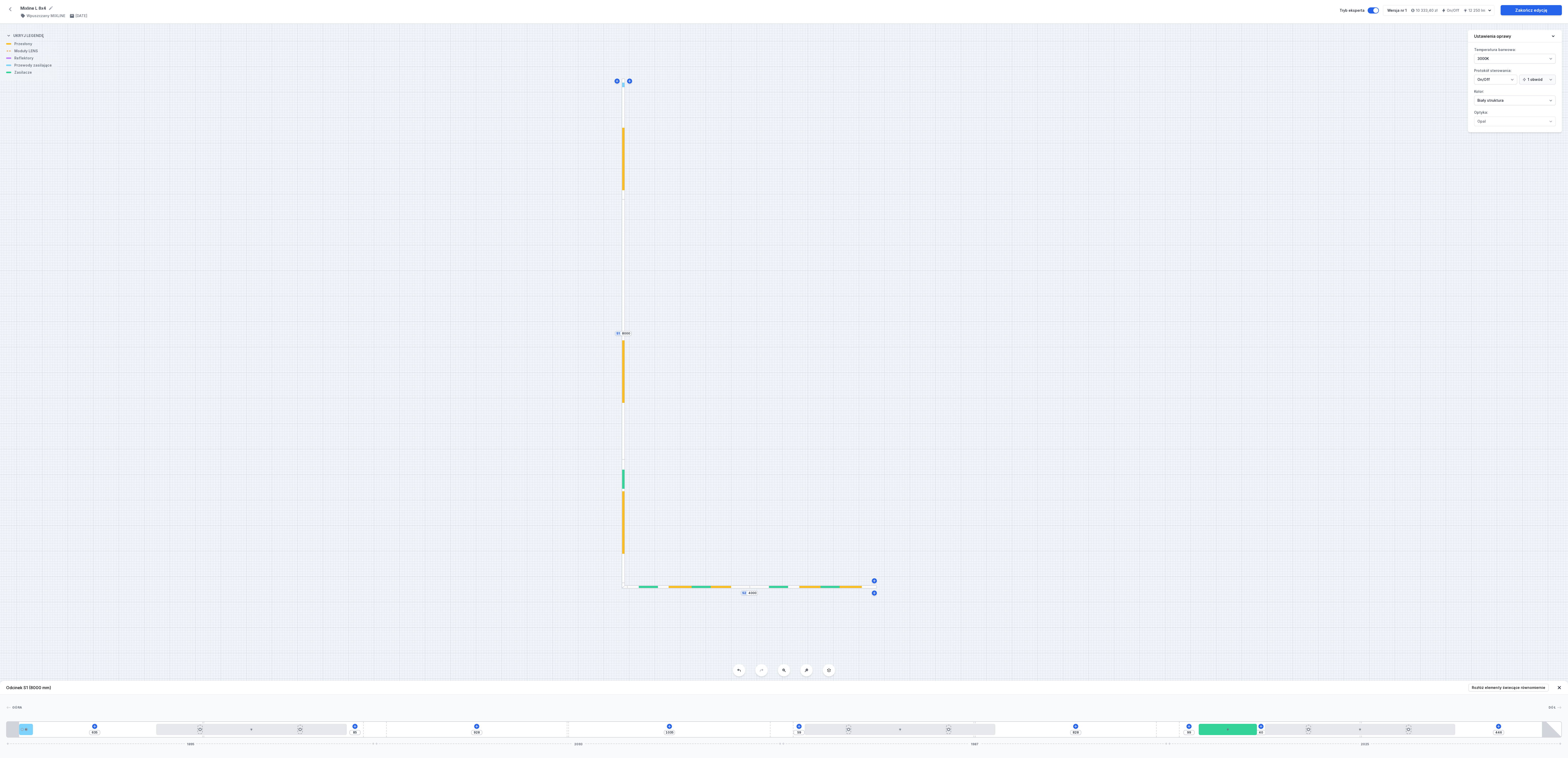
drag, startPoint x: 743, startPoint y: 428, endPoint x: 724, endPoint y: 283, distance: 146.2
click at [519, 252] on div "S2 4000 S1 8000" at bounding box center [784, 391] width 1568 height 734
click at [225, 252] on div at bounding box center [251, 729] width 191 height 11
drag, startPoint x: 236, startPoint y: 734, endPoint x: 257, endPoint y: 739, distance: 21.6
click at [257, 252] on div "Odcinek S1 (8000 mm) Rozłóż elementy świecące równomiernie Góra Dół 1 2 3 4 5 3…" at bounding box center [784, 719] width 1568 height 77
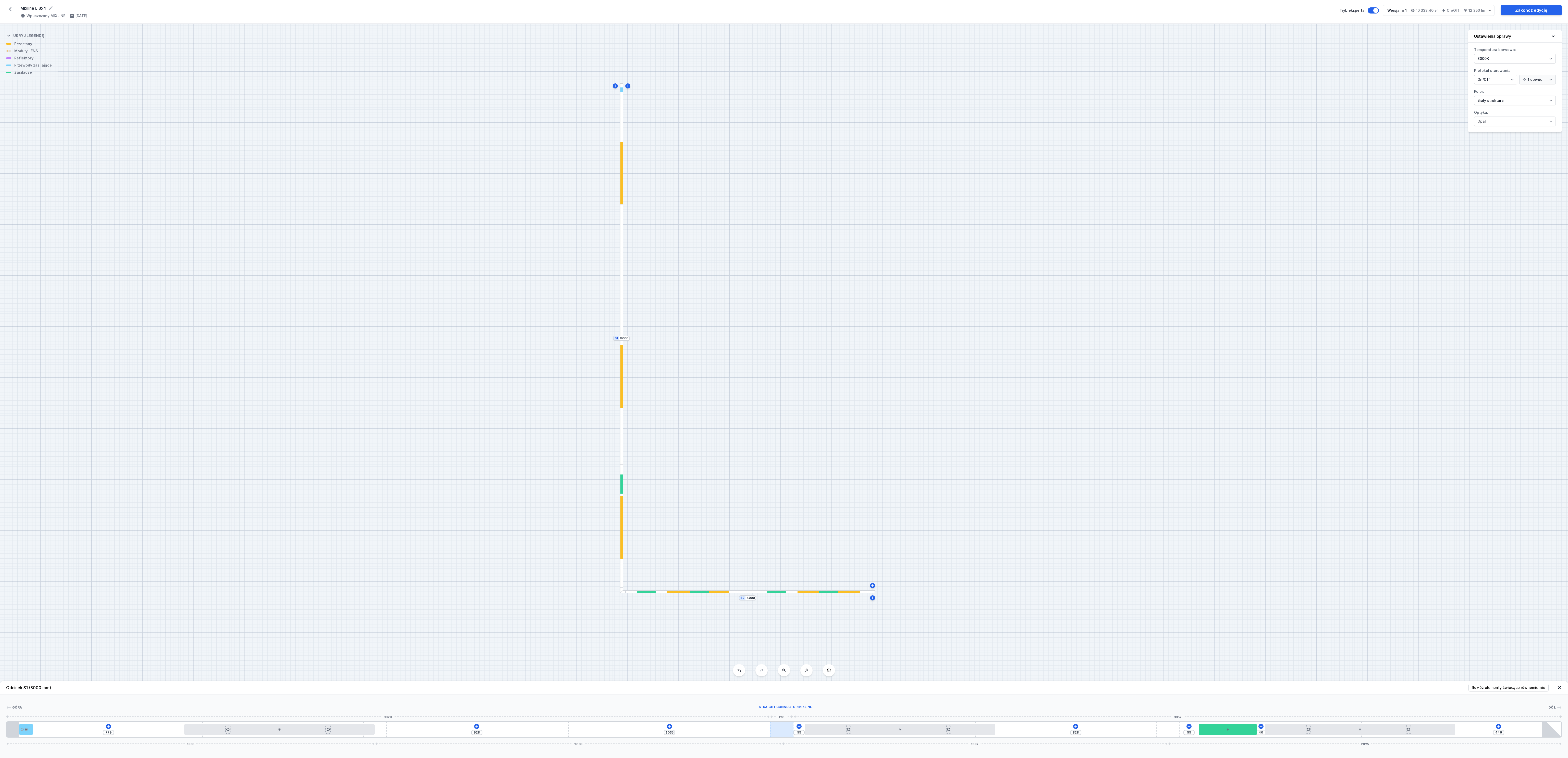
drag, startPoint x: 832, startPoint y: 736, endPoint x: 772, endPoint y: 731, distance: 60.2
click at [519, 252] on div "779 928 1035 59 828 99 40 446 1895 2093 1987 2025" at bounding box center [784, 729] width 1556 height 16
click at [519, 252] on div at bounding box center [900, 729] width 191 height 11
drag, startPoint x: 834, startPoint y: 731, endPoint x: 743, endPoint y: 734, distance: 91.0
click at [519, 252] on div "779 928 1035 7 929 99 40 446 1895 2093 1987 2025" at bounding box center [784, 729] width 1556 height 16
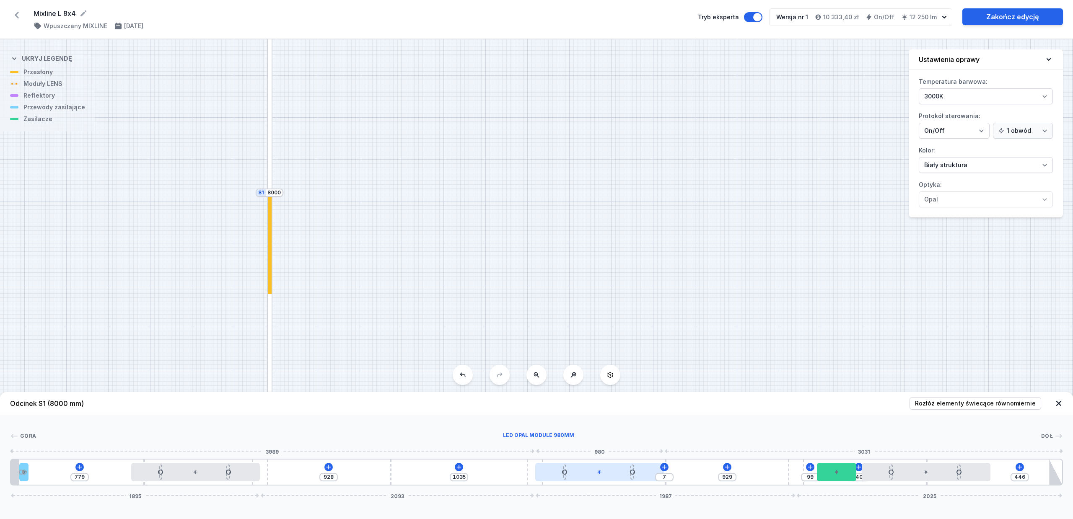
drag, startPoint x: 610, startPoint y: 476, endPoint x: 555, endPoint y: 475, distance: 55.4
click at [555, 415] on div at bounding box center [599, 472] width 129 height 18
drag, startPoint x: 537, startPoint y: 484, endPoint x: 625, endPoint y: 485, distance: 88.1
click at [625, 415] on div "779 928 1117 7 847 99 40 446 1895 2175 1905 2025" at bounding box center [536, 472] width 1053 height 27
drag, startPoint x: 543, startPoint y: 473, endPoint x: 502, endPoint y: 466, distance: 41.3
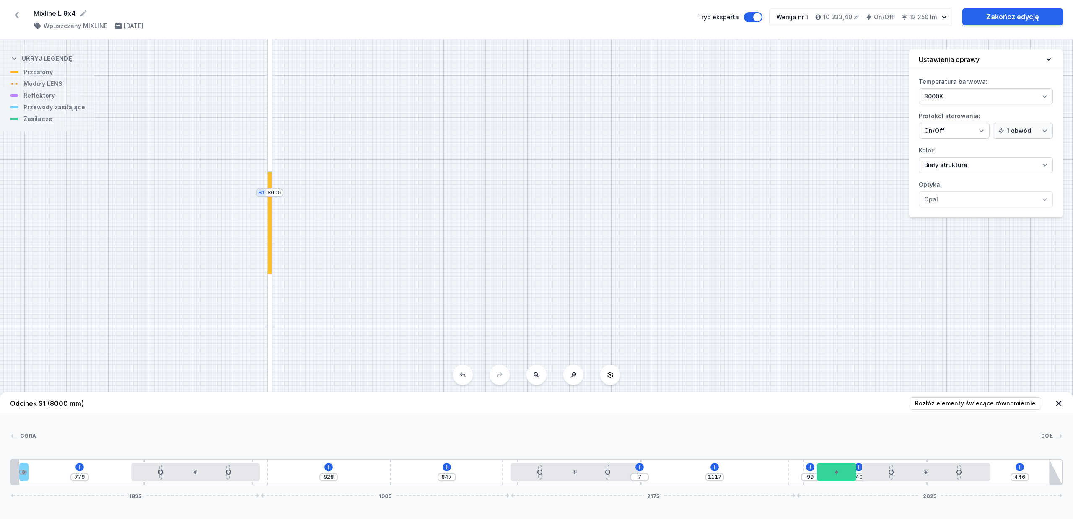
click at [502, 415] on div "779 928 847 7 1117 99 40 446 1895 1905 2175 2025" at bounding box center [536, 472] width 1053 height 27
drag, startPoint x: 904, startPoint y: 478, endPoint x: 830, endPoint y: 480, distance: 73.9
click at [830, 415] on div at bounding box center [860, 472] width 129 height 18
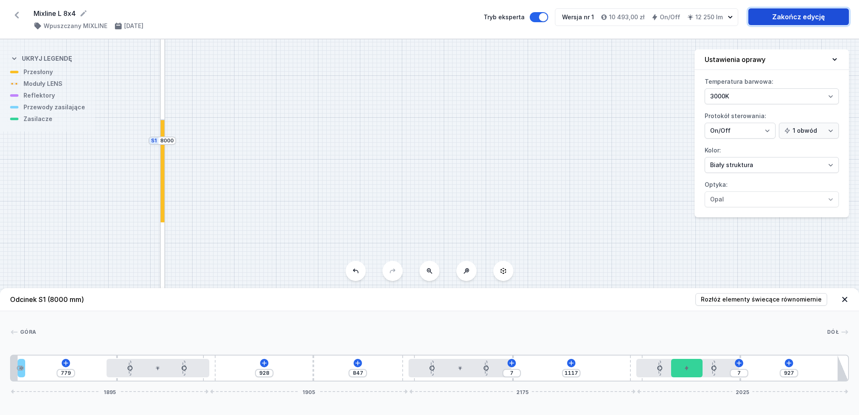
click at [786, 17] on link "Zakończ edycję" at bounding box center [798, 16] width 101 height 17
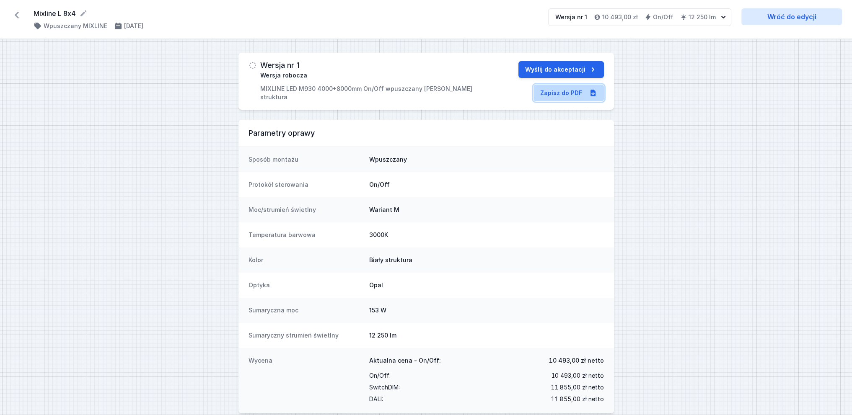
click at [564, 93] on link "Zapisz do PDF" at bounding box center [569, 93] width 70 height 17
click at [578, 97] on link "Zapisz do PDF" at bounding box center [569, 93] width 70 height 17
click at [14, 16] on icon at bounding box center [16, 14] width 13 height 13
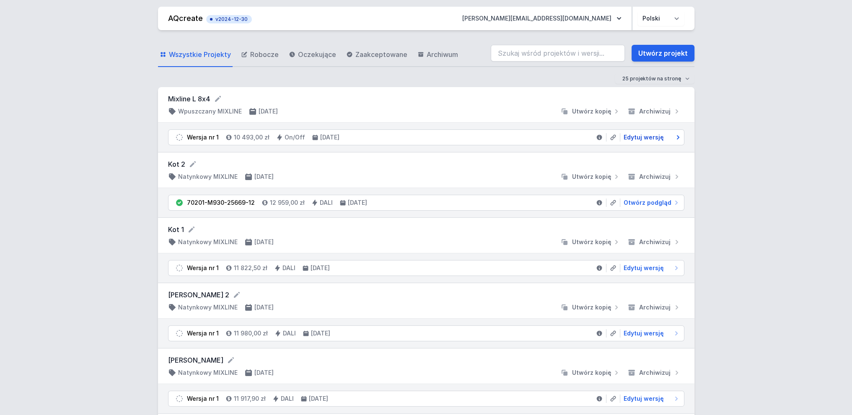
click at [637, 137] on span "Edytuj wersję" at bounding box center [644, 137] width 40 height 8
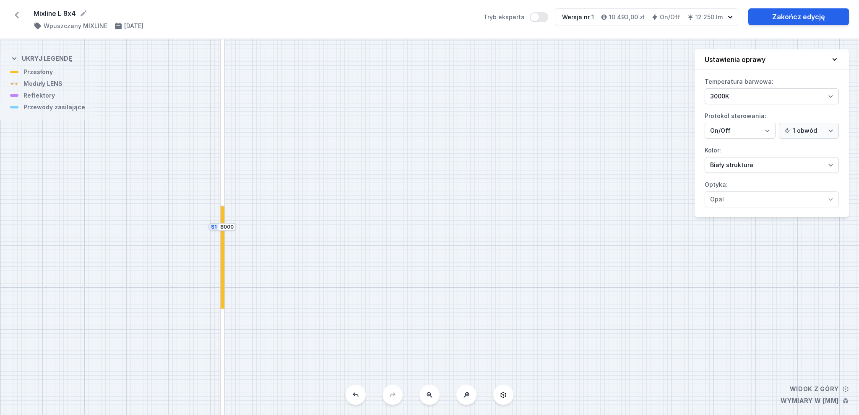
click at [222, 156] on div at bounding box center [222, 107] width 5 height 200
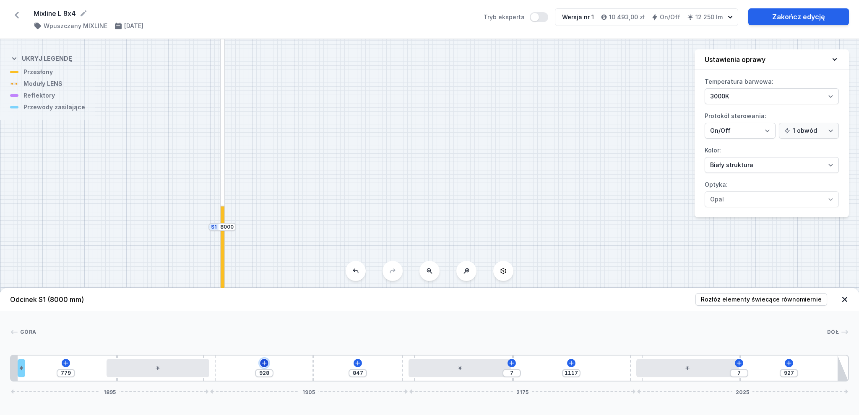
click at [262, 361] on icon at bounding box center [264, 363] width 7 height 7
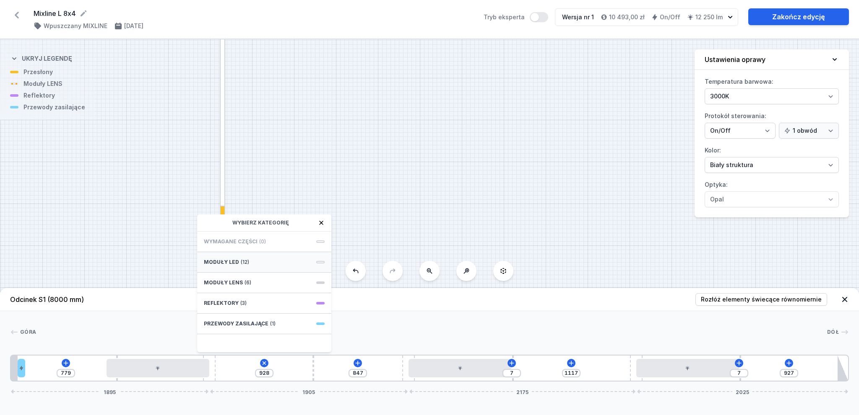
click at [237, 263] on div "Moduły LED (12)" at bounding box center [264, 262] width 134 height 21
click at [270, 320] on span "LED opal module 980mm" at bounding box center [264, 319] width 121 height 8
